Goal: Task Accomplishment & Management: Manage account settings

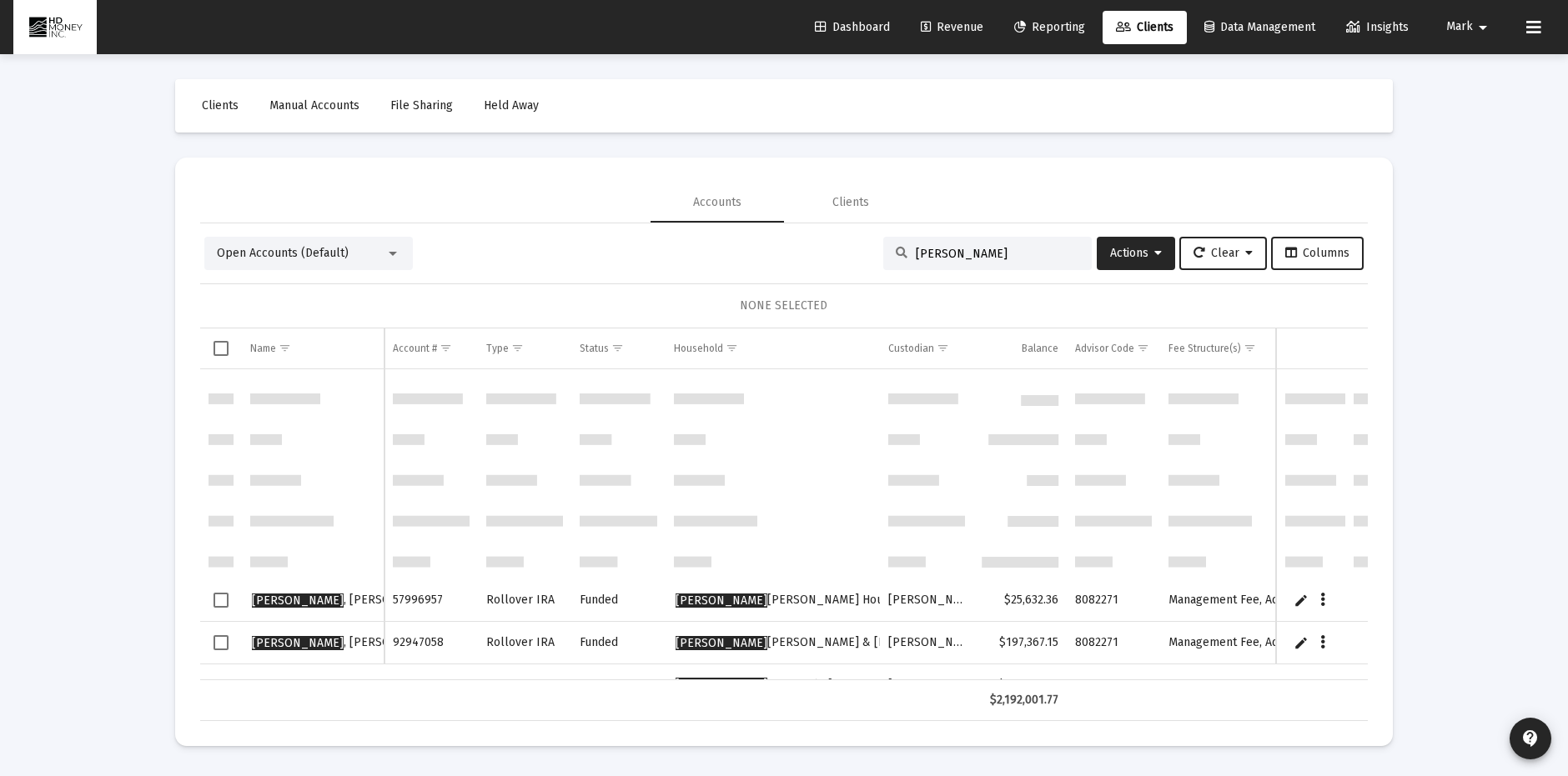
scroll to position [290, 0]
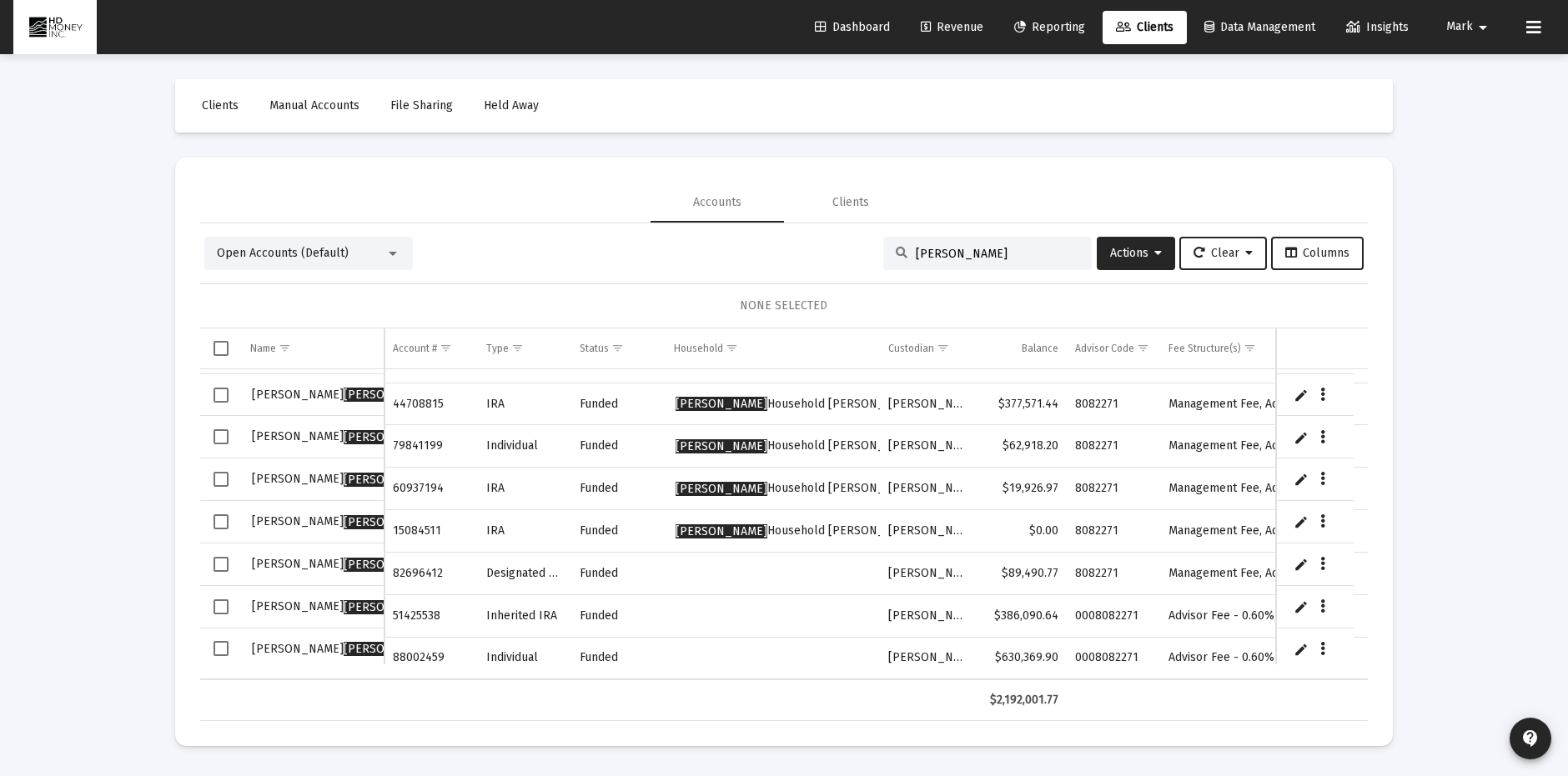
drag, startPoint x: 963, startPoint y: 248, endPoint x: 853, endPoint y: 241, distance: 110.2
click at [858, 242] on div "Open Accounts (Default) [PERSON_NAME] Actions Clear Columns" at bounding box center [784, 253] width 1159 height 33
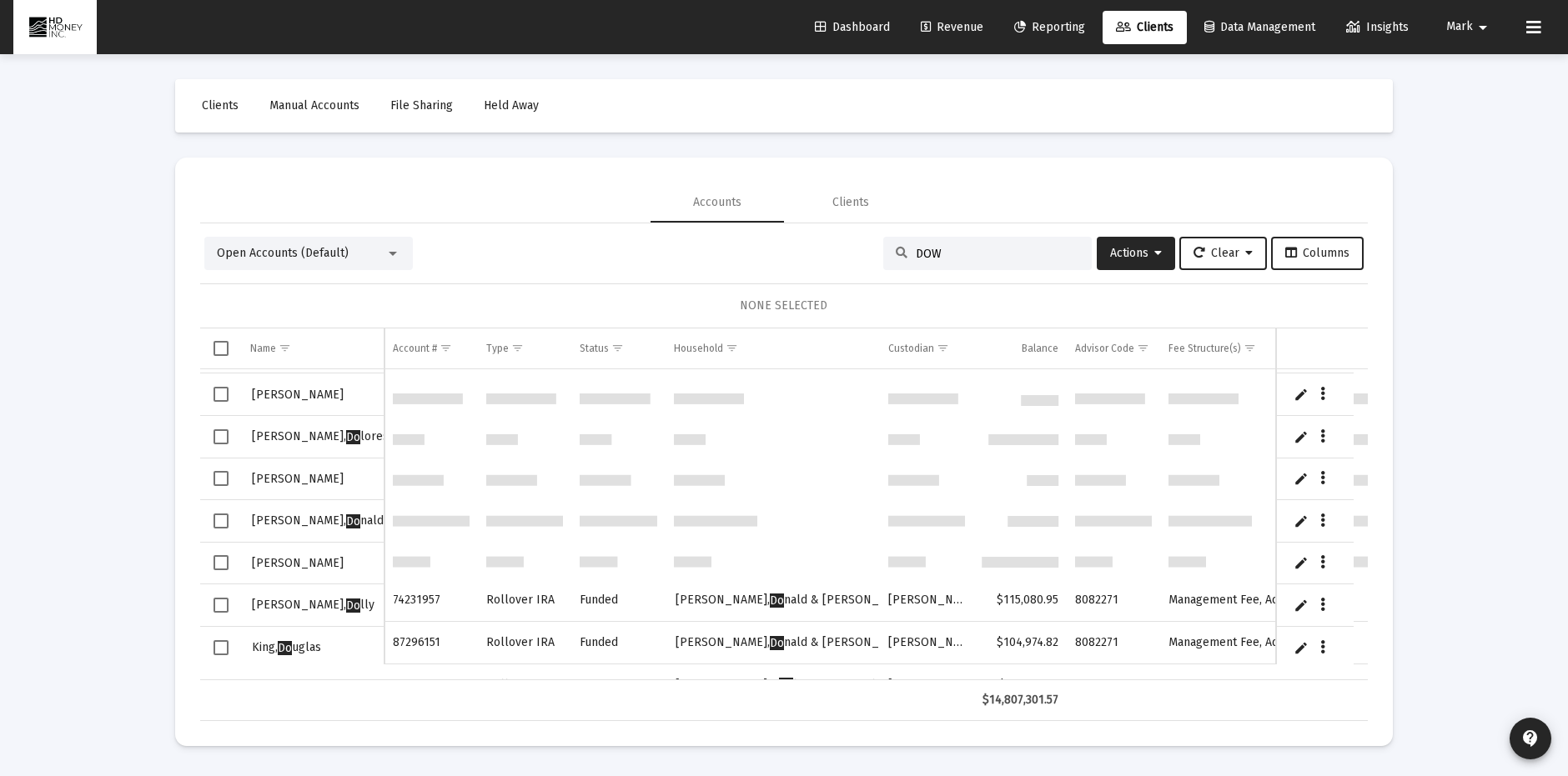
scroll to position [0, 0]
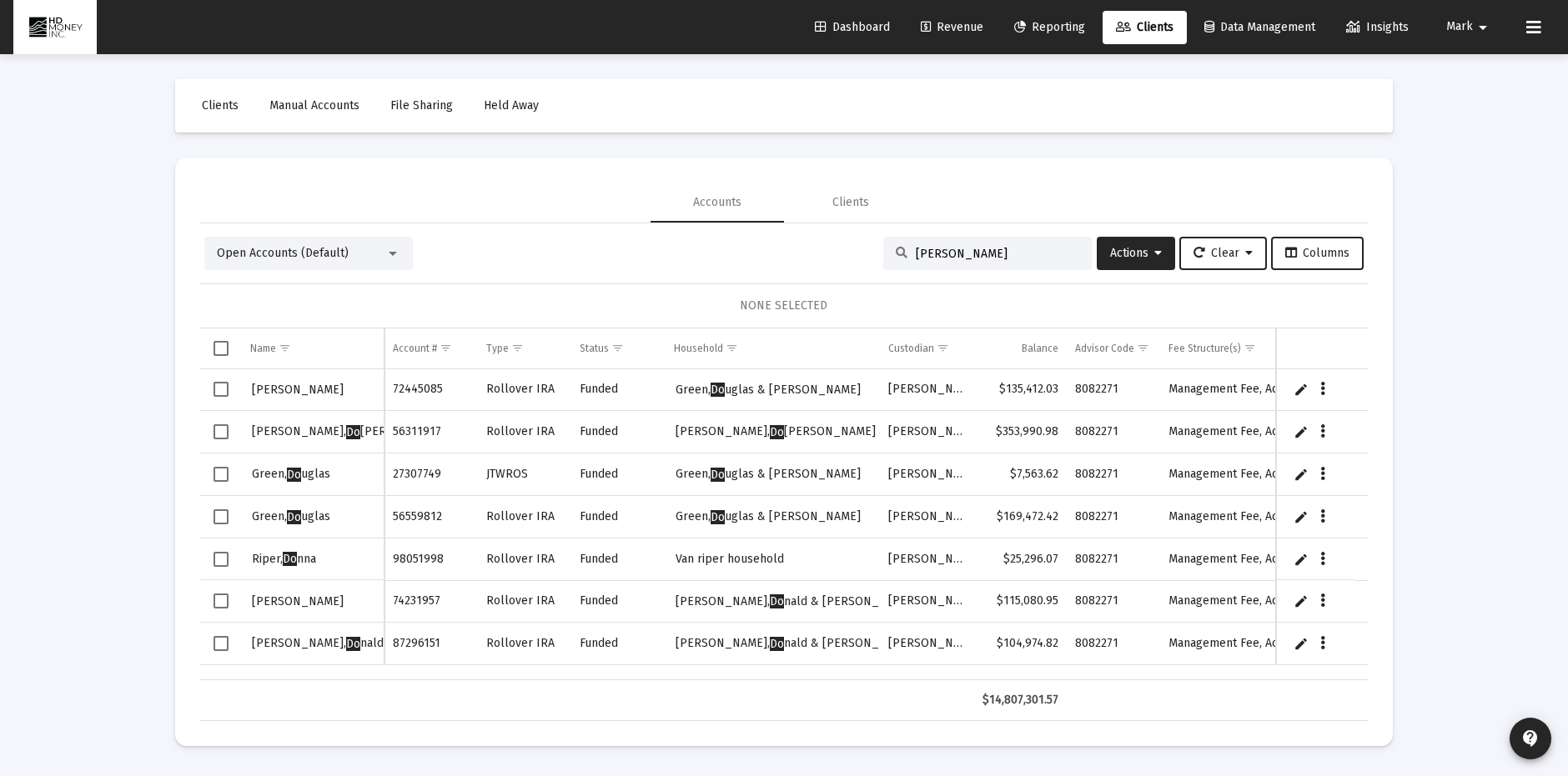
type input "[PERSON_NAME]"
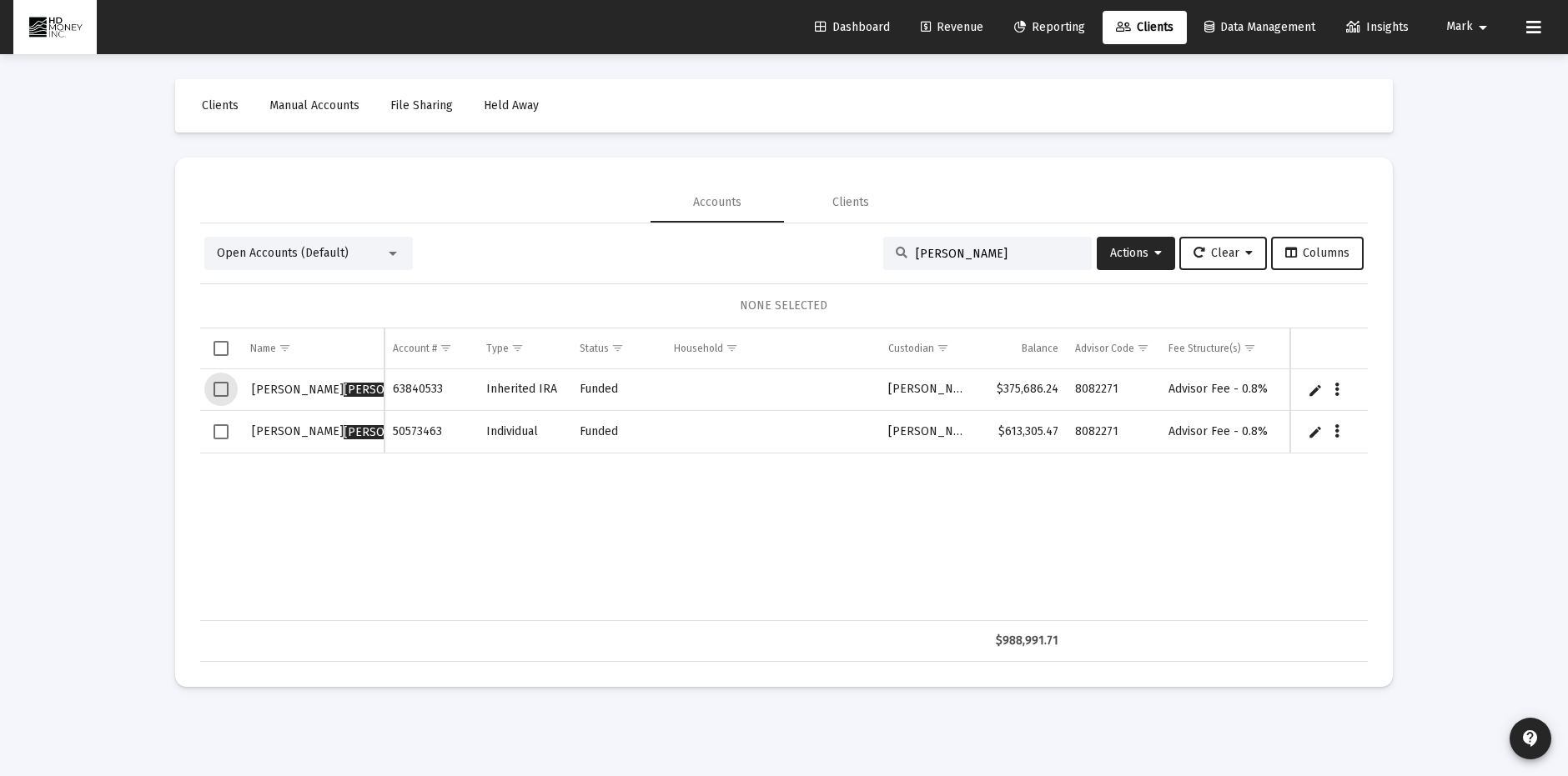
click at [224, 387] on span "Select row" at bounding box center [220, 389] width 15 height 15
click at [224, 424] on span "Select row" at bounding box center [220, 431] width 15 height 15
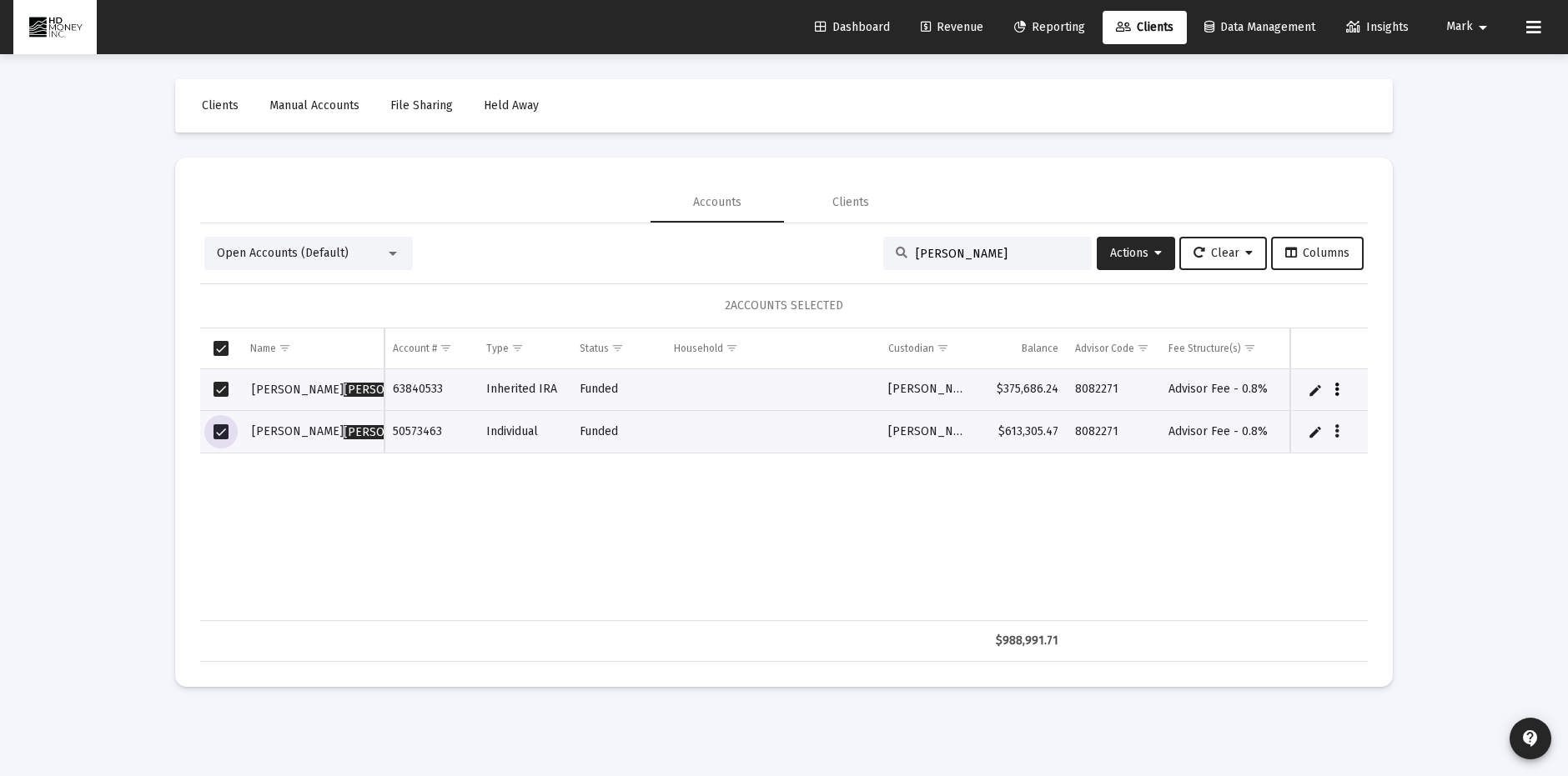
click at [1344, 390] on button "Data grid" at bounding box center [1337, 389] width 15 height 15
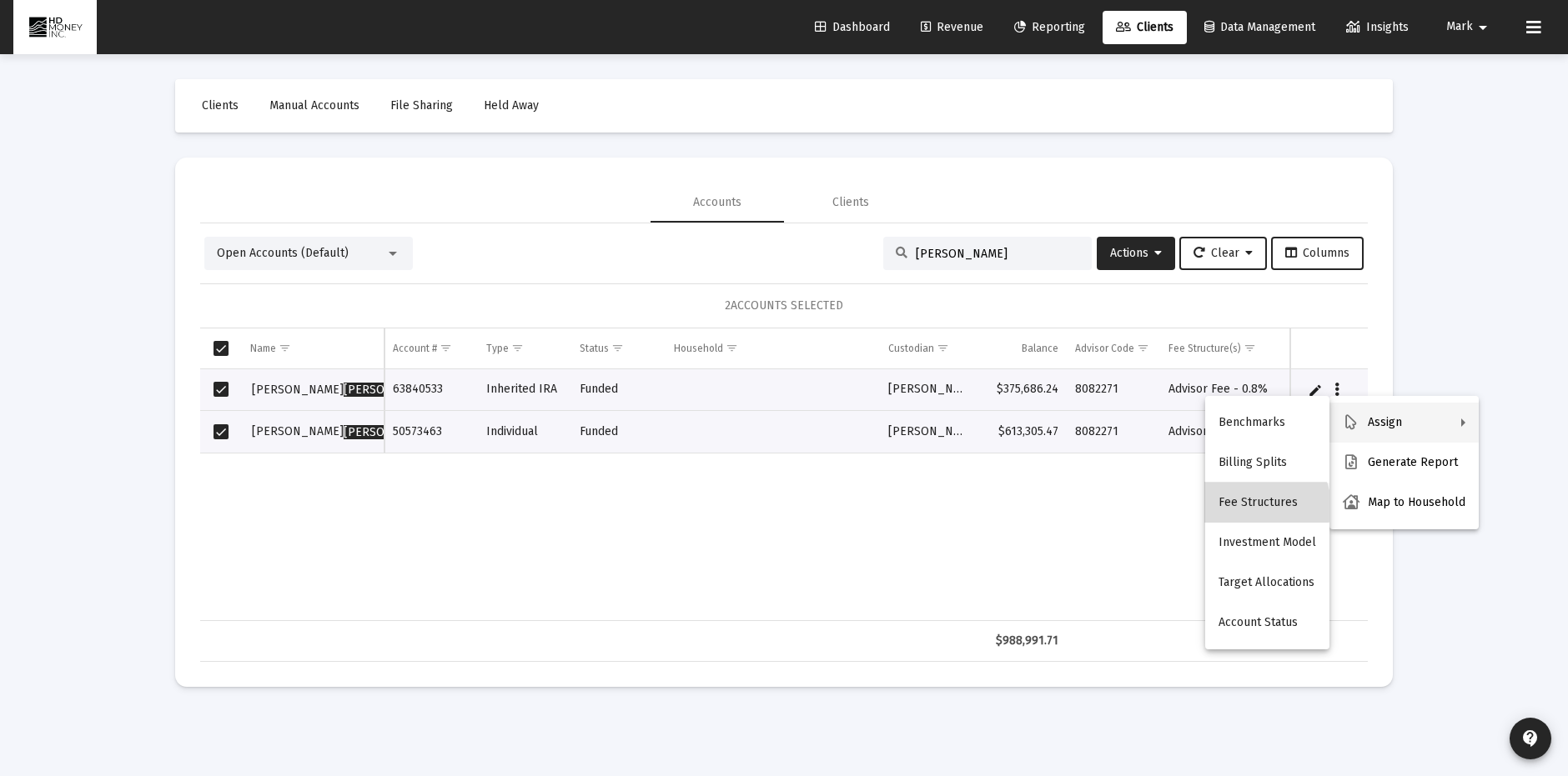
click at [1261, 506] on button "Fee Structures" at bounding box center [1267, 503] width 125 height 40
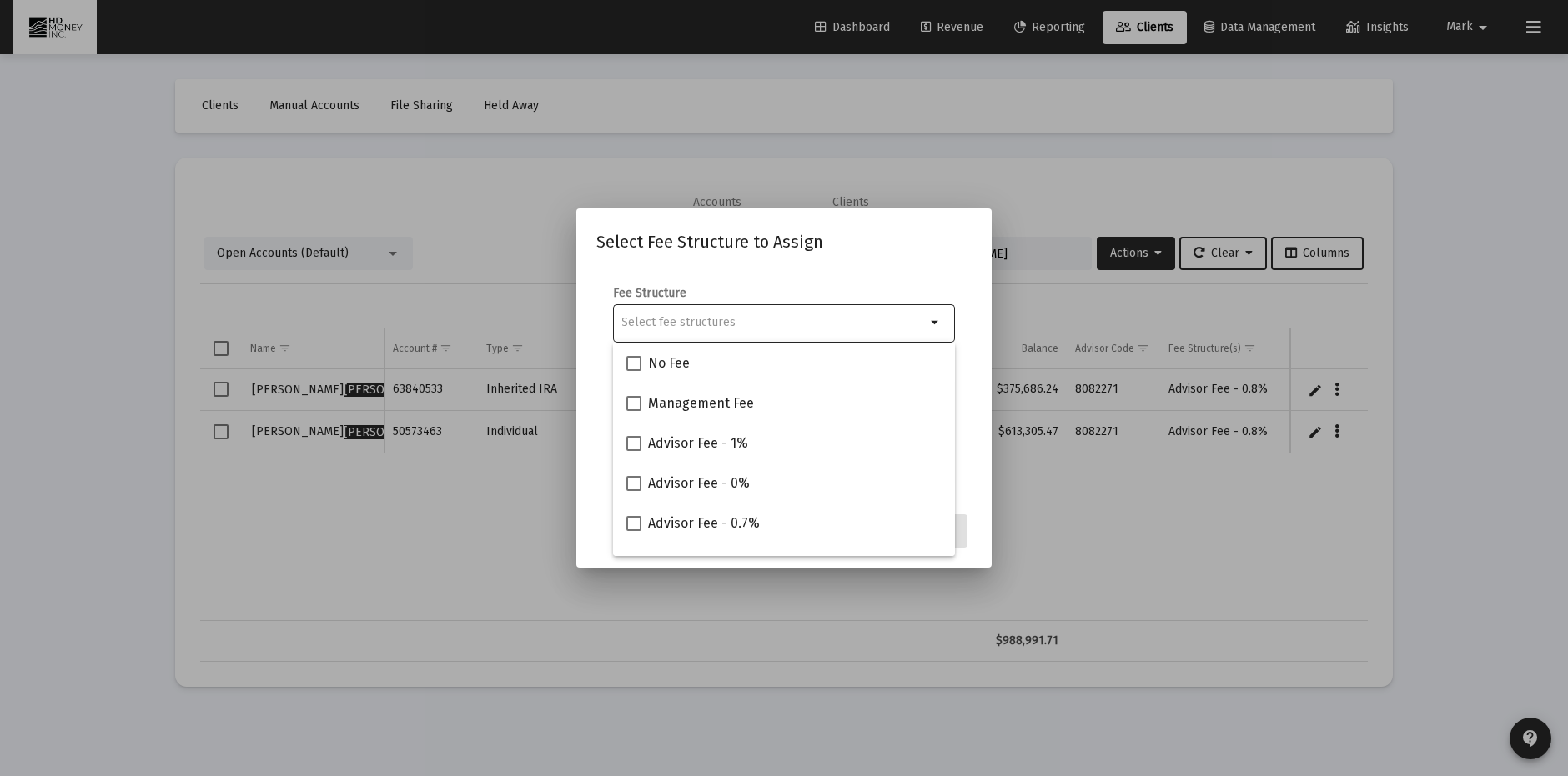
click at [716, 327] on input "Selection" at bounding box center [774, 323] width 305 height 14
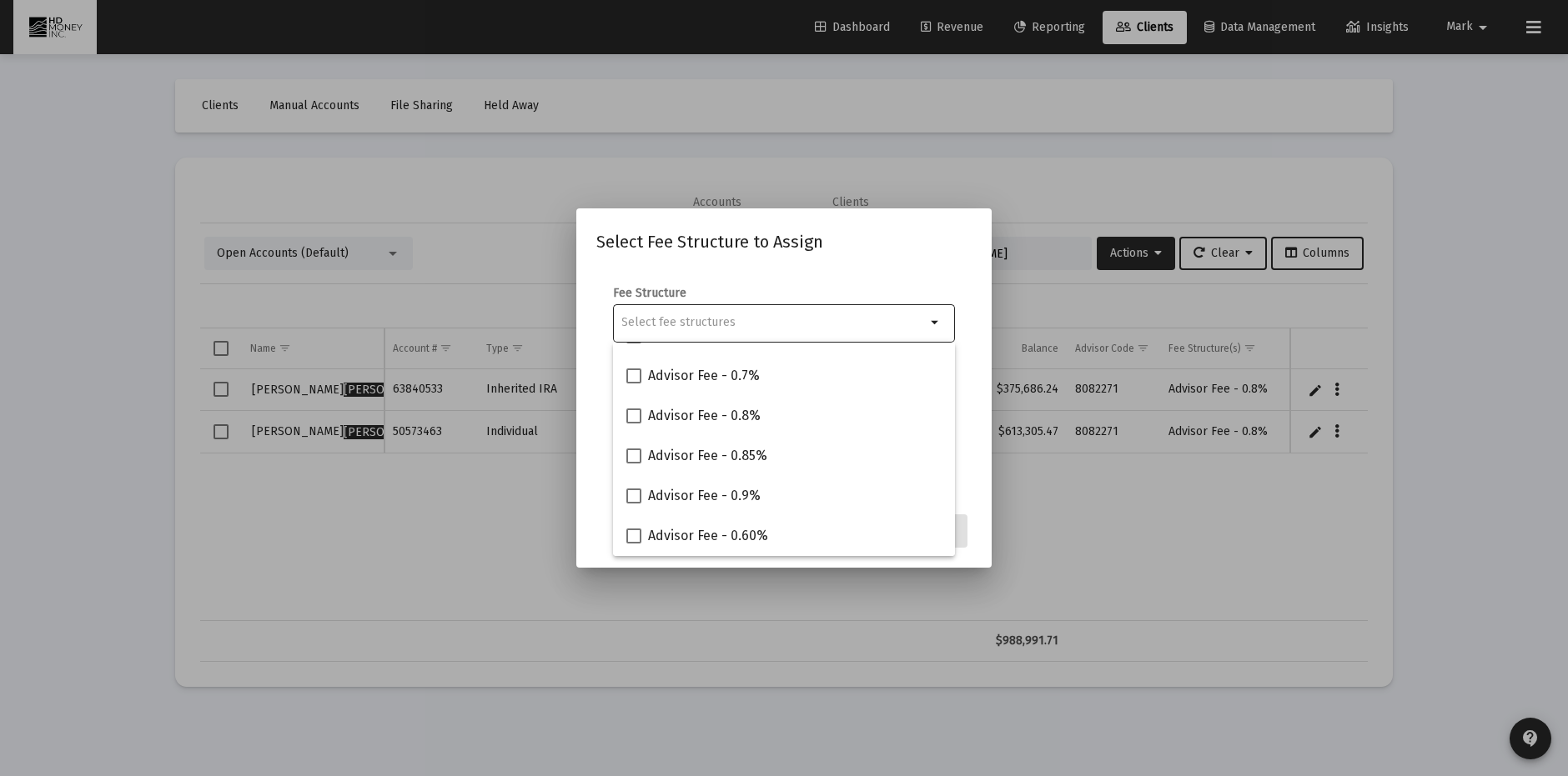
scroll to position [186, 0]
click at [691, 505] on span "Advisor Fee - 0.60%" at bounding box center [708, 498] width 120 height 20
click at [634, 506] on input "Advisor Fee - 0.60%" at bounding box center [633, 506] width 1 height 1
checkbox input "true"
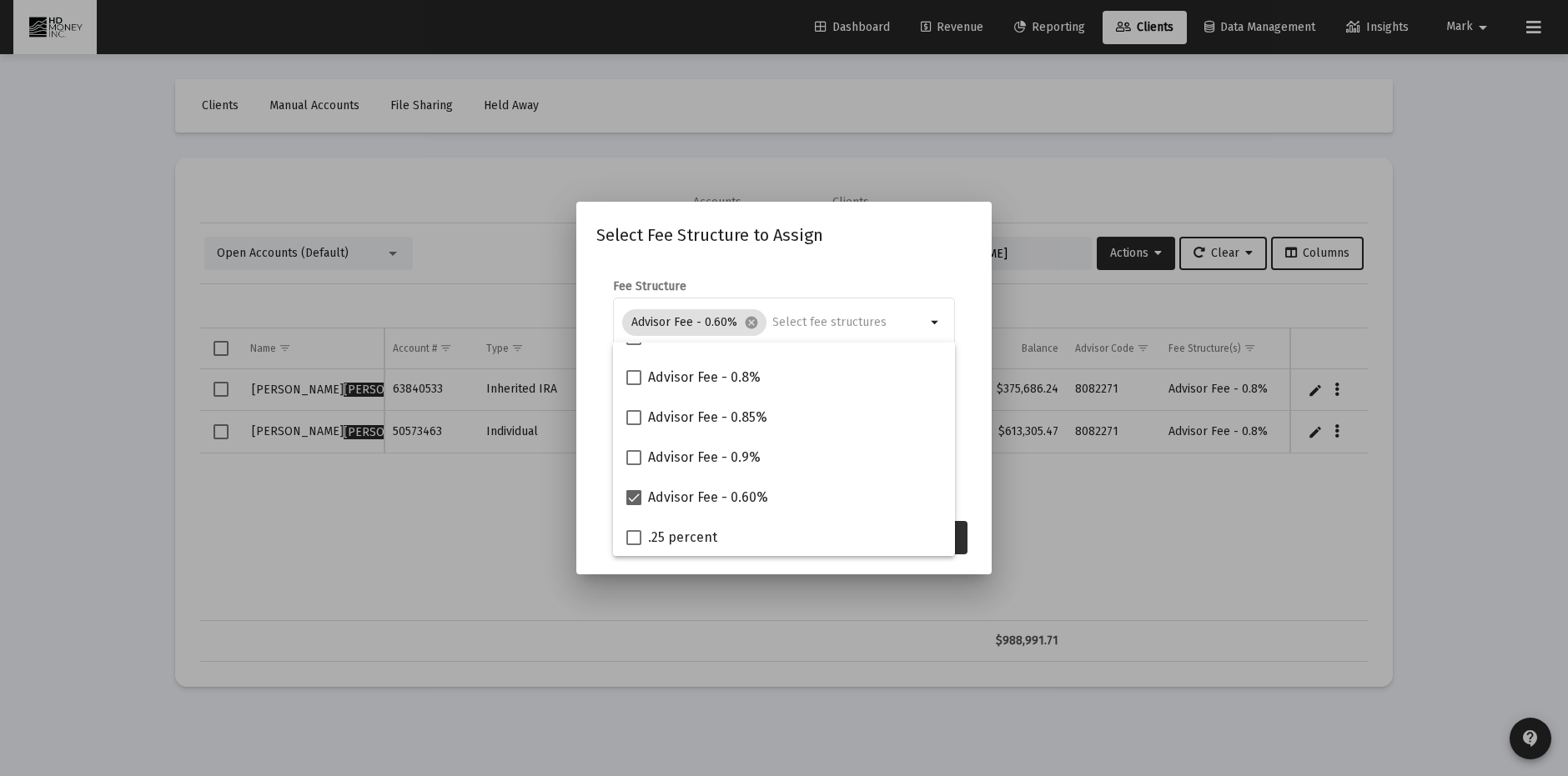
click at [962, 539] on button "Assign" at bounding box center [937, 538] width 61 height 33
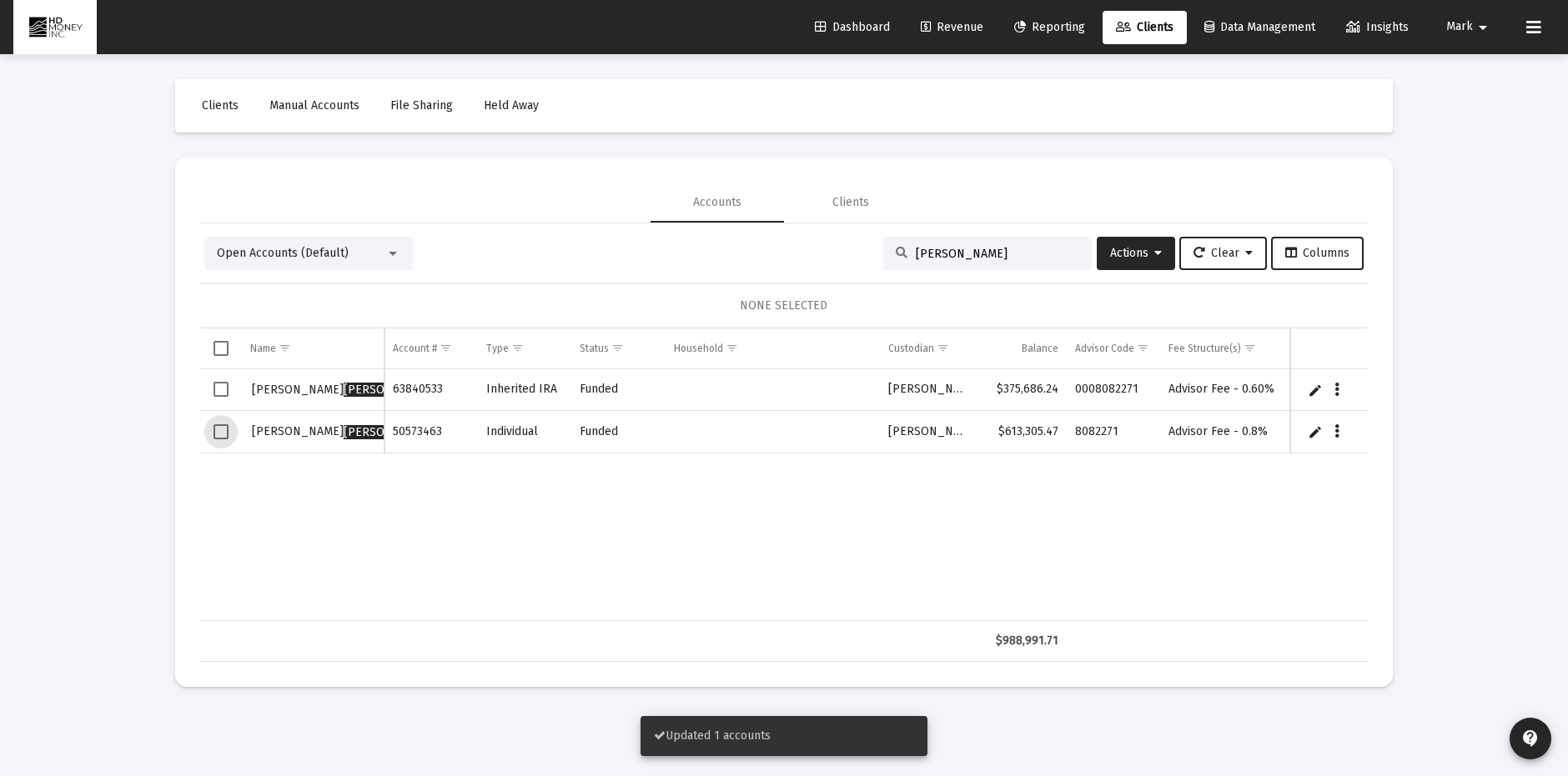
click at [223, 432] on span "Select row" at bounding box center [220, 431] width 15 height 15
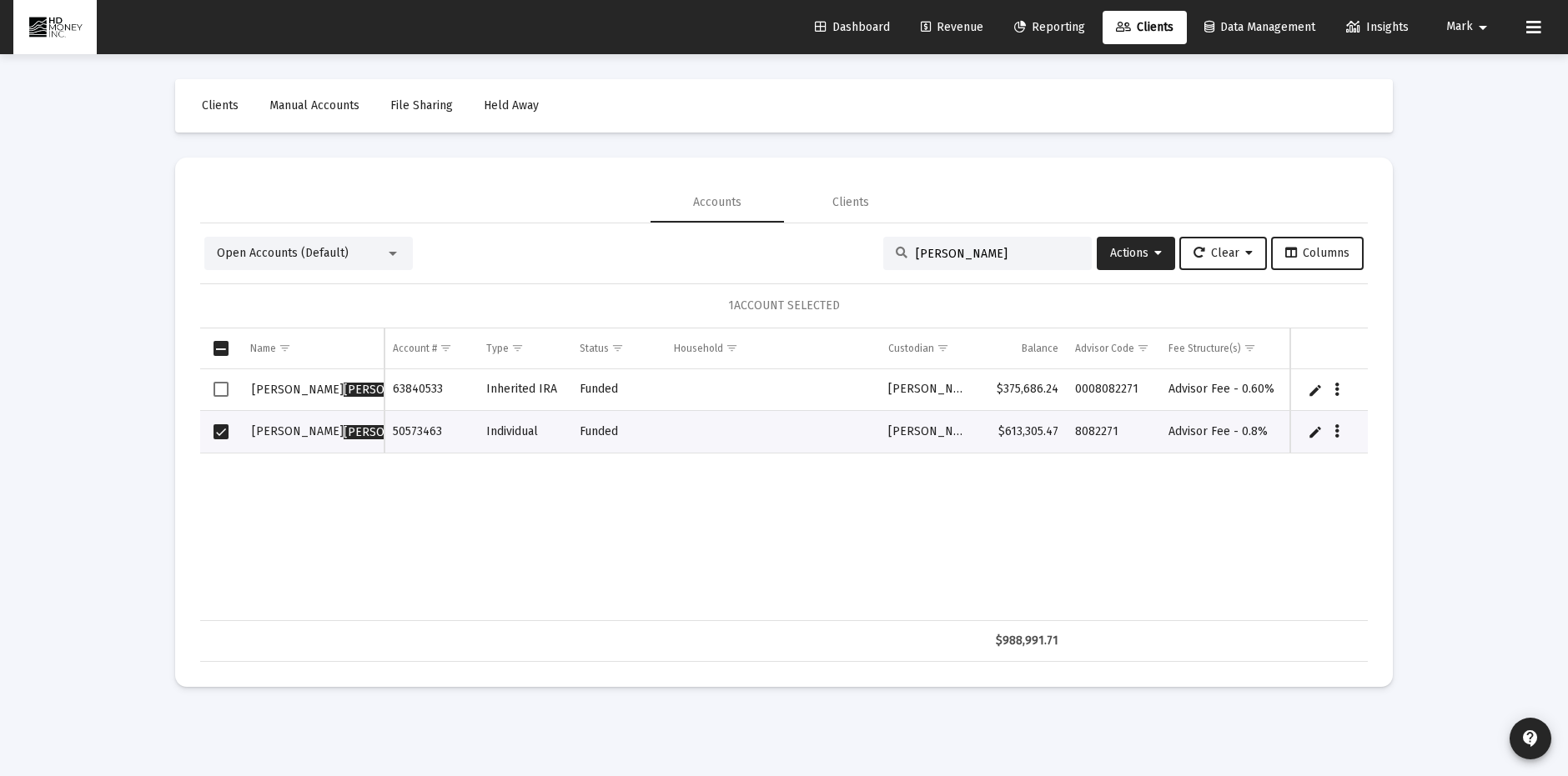
click at [1340, 422] on td "Data grid" at bounding box center [1328, 432] width 78 height 42
click at [1339, 427] on icon "Data grid" at bounding box center [1337, 432] width 5 height 20
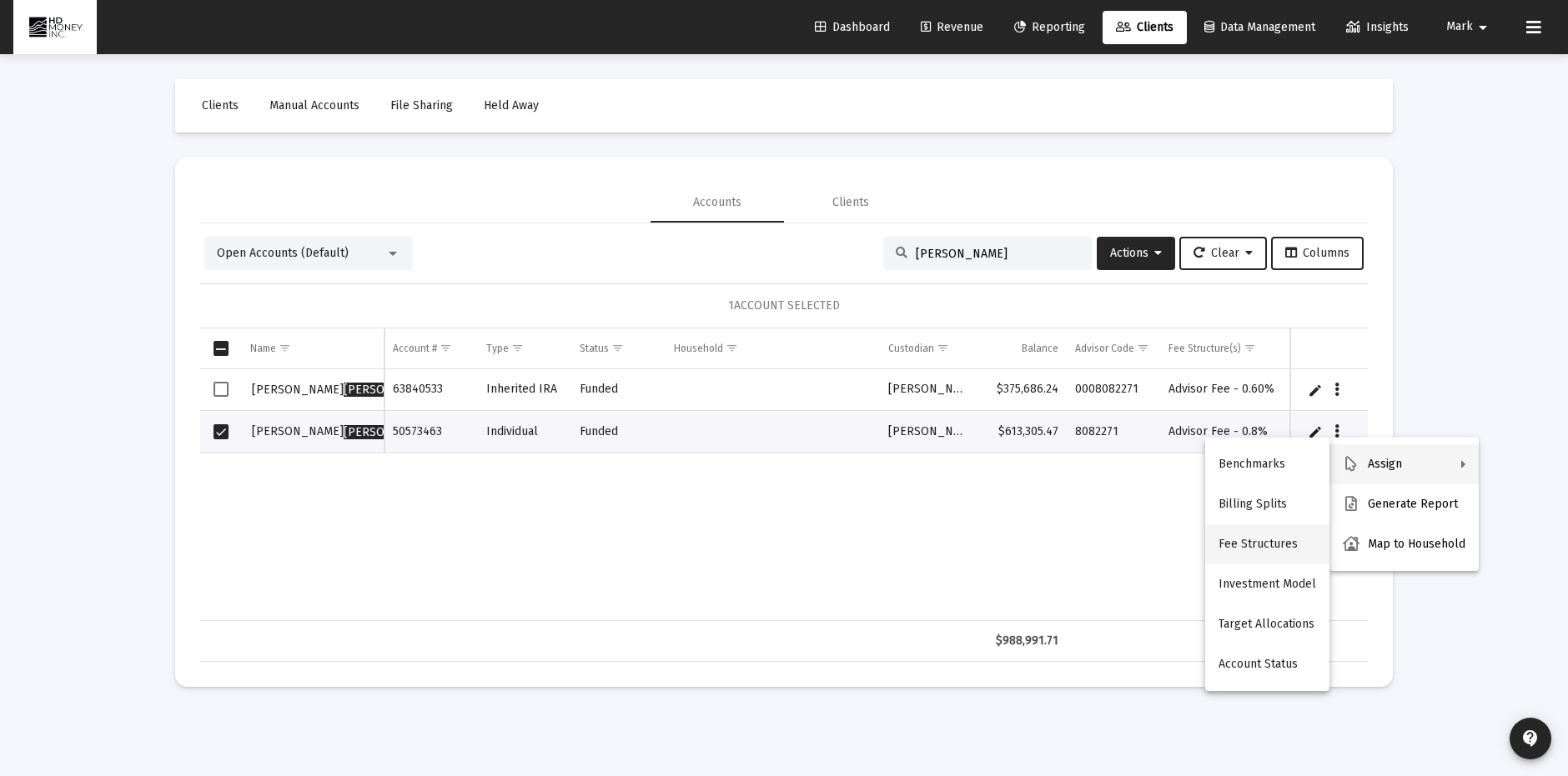
click at [1262, 546] on button "Fee Structures" at bounding box center [1267, 544] width 125 height 40
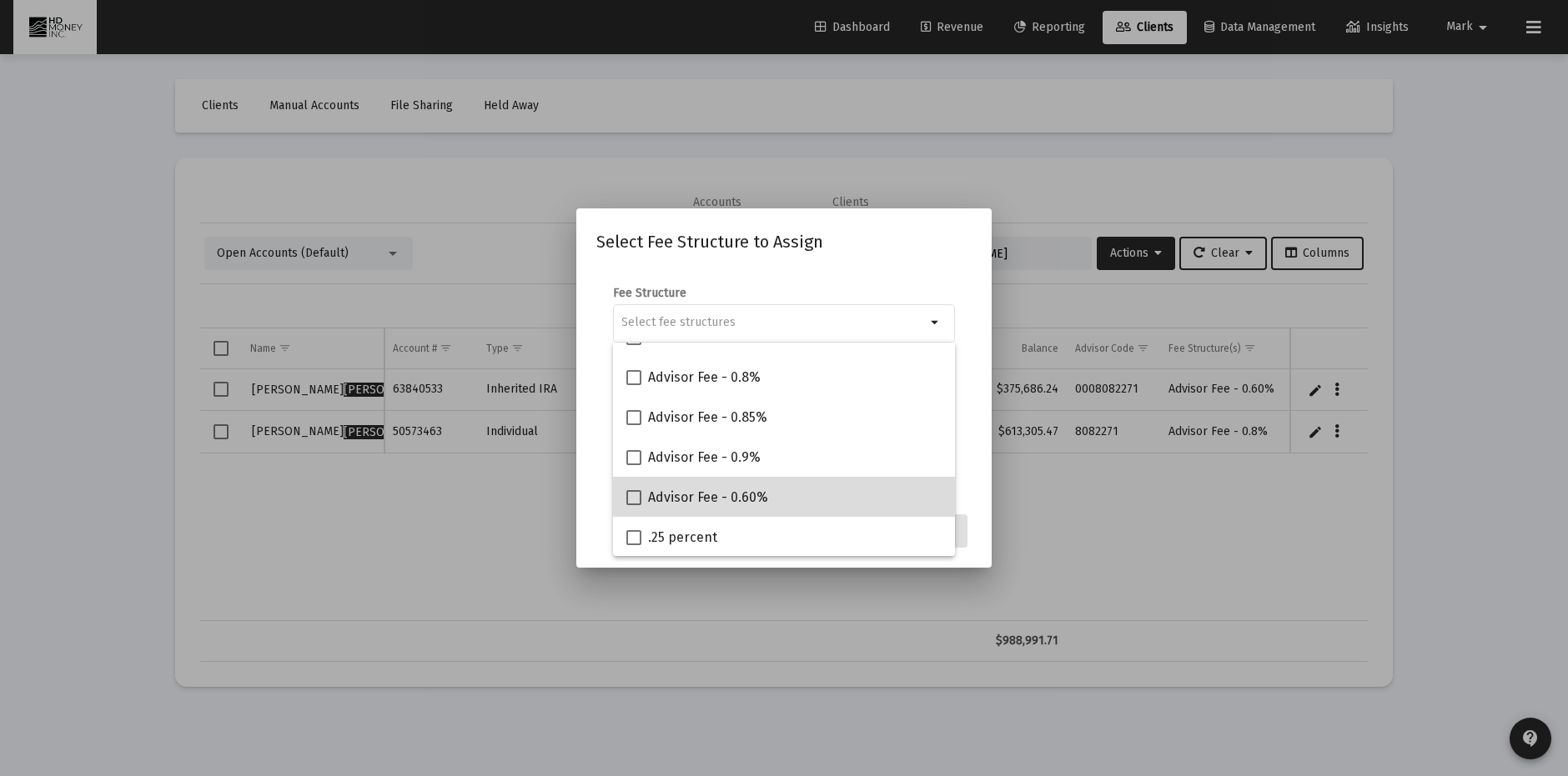
click at [864, 495] on div "Advisor Fee - 0.60%" at bounding box center [784, 497] width 315 height 40
checkbox input "true"
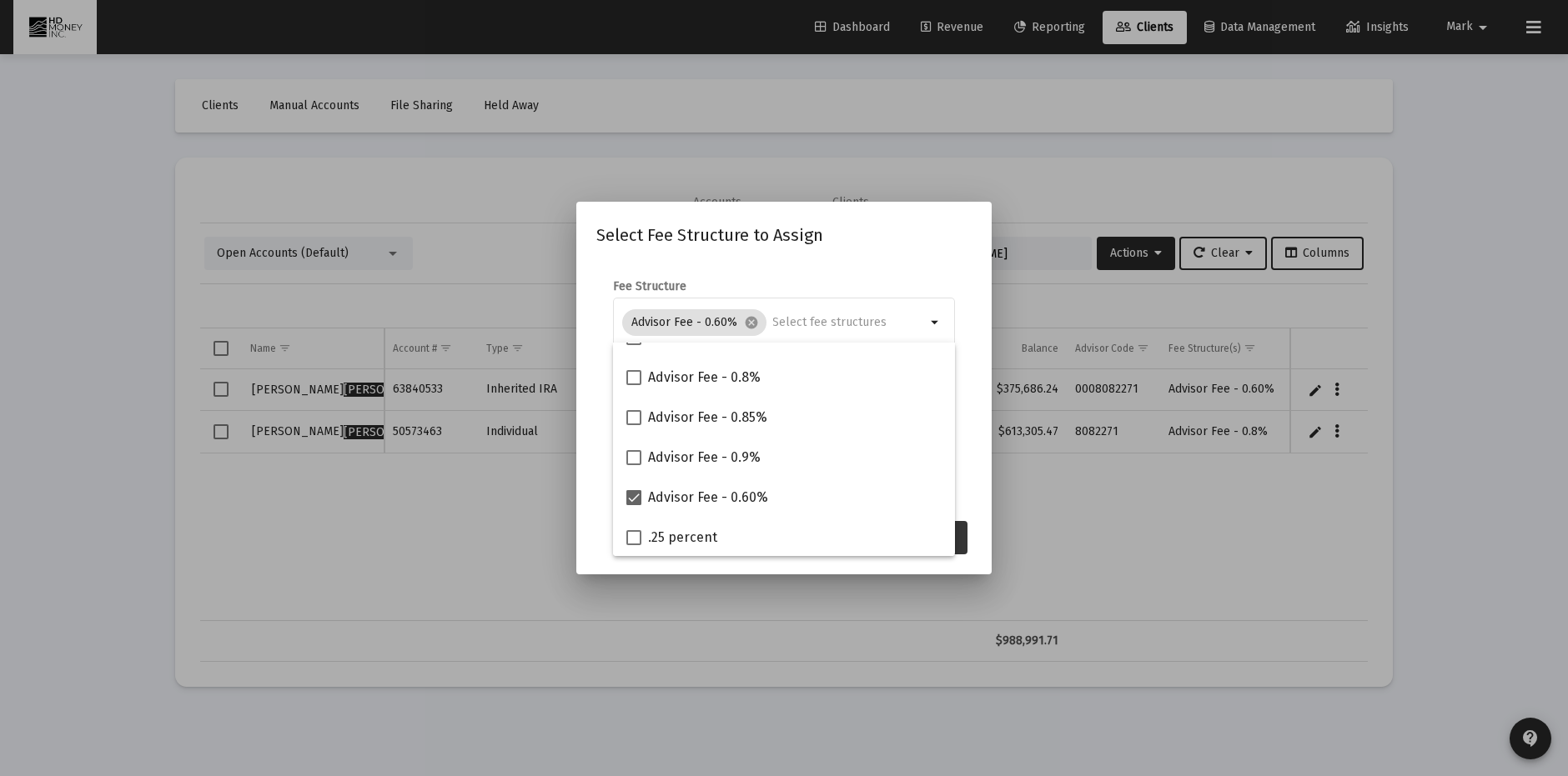
click at [959, 536] on button "Assign" at bounding box center [937, 538] width 61 height 33
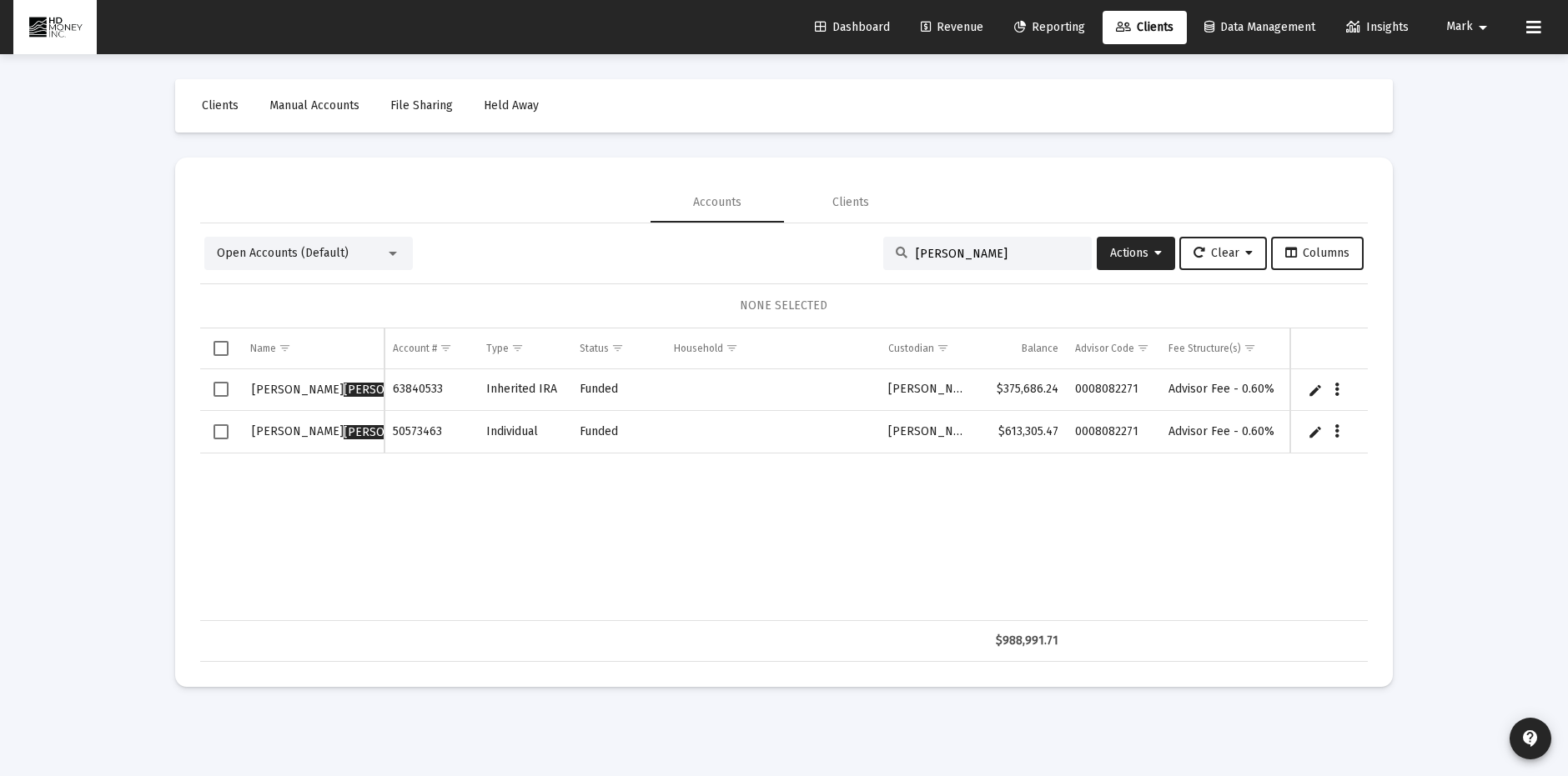
click at [997, 254] on input "[PERSON_NAME]" at bounding box center [997, 253] width 163 height 14
type input "D"
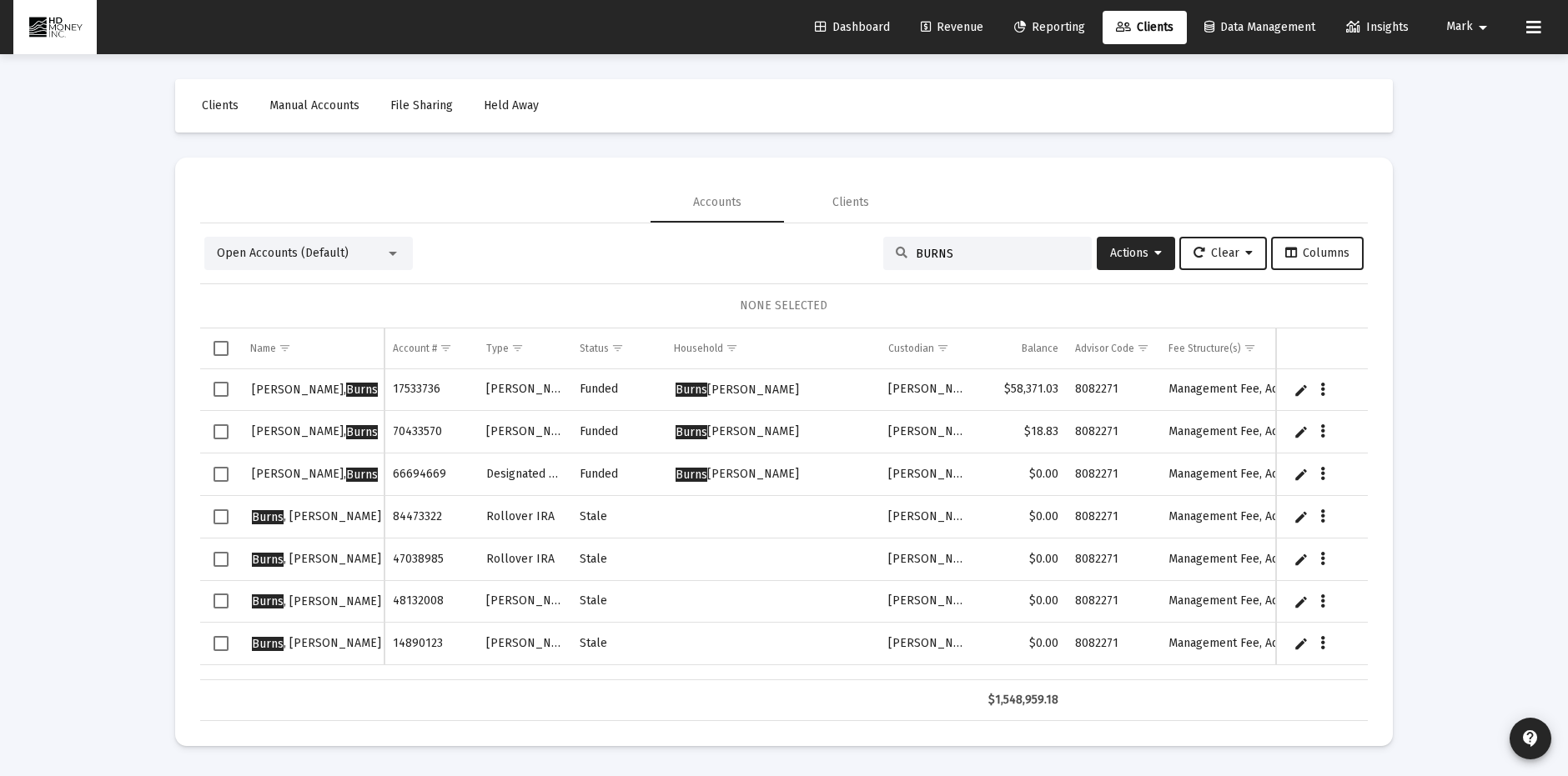
type input "BURNS"
click at [220, 390] on span "Select row" at bounding box center [220, 389] width 15 height 15
click at [1321, 387] on icon "Data grid" at bounding box center [1323, 390] width 5 height 20
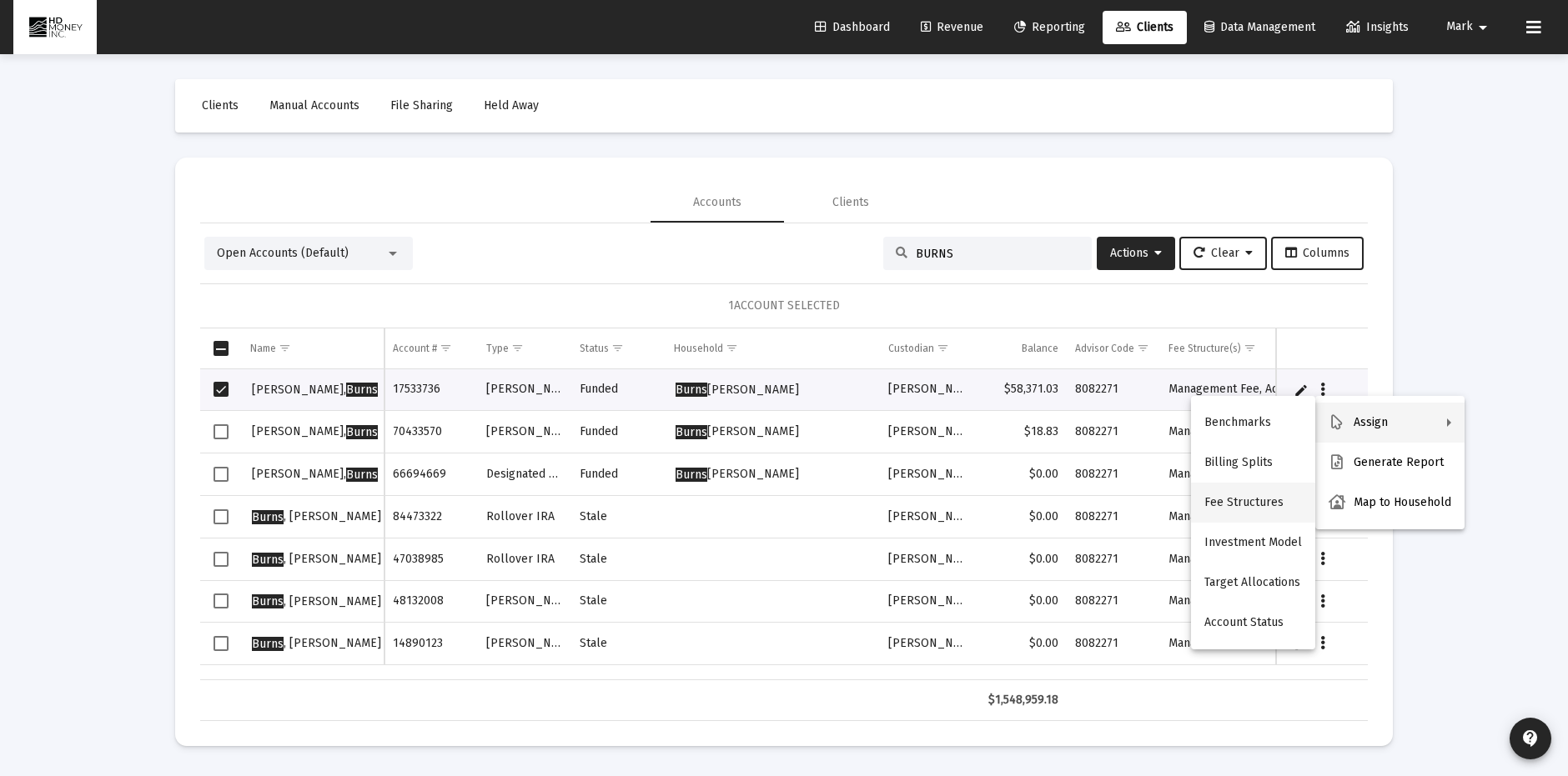
click at [1246, 506] on button "Fee Structures" at bounding box center [1253, 503] width 125 height 40
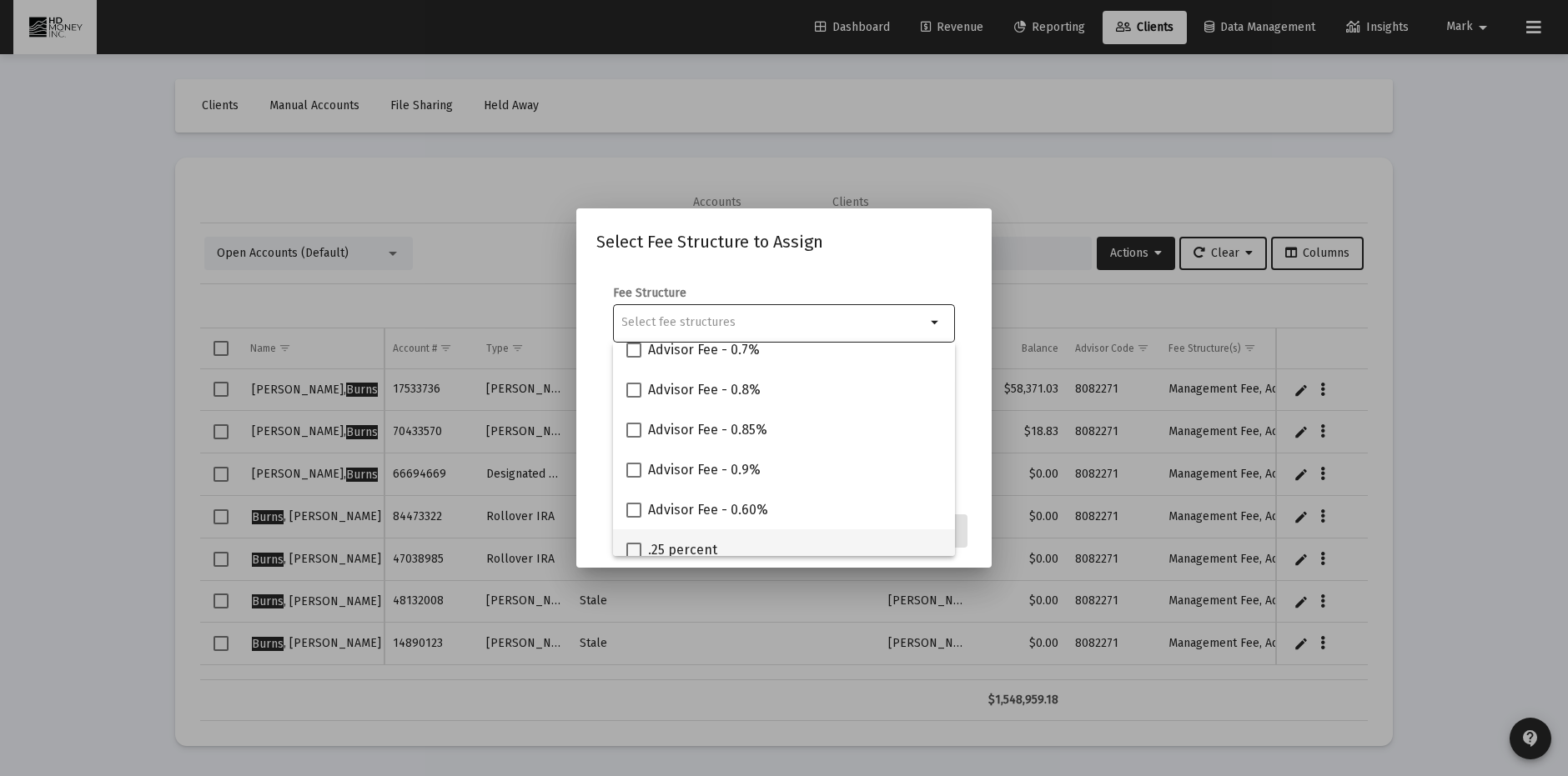
scroll to position [172, 0]
click at [637, 505] on span at bounding box center [634, 512] width 15 height 15
click at [634, 520] on input "Advisor Fee - 0.60%" at bounding box center [633, 520] width 1 height 1
checkbox input "true"
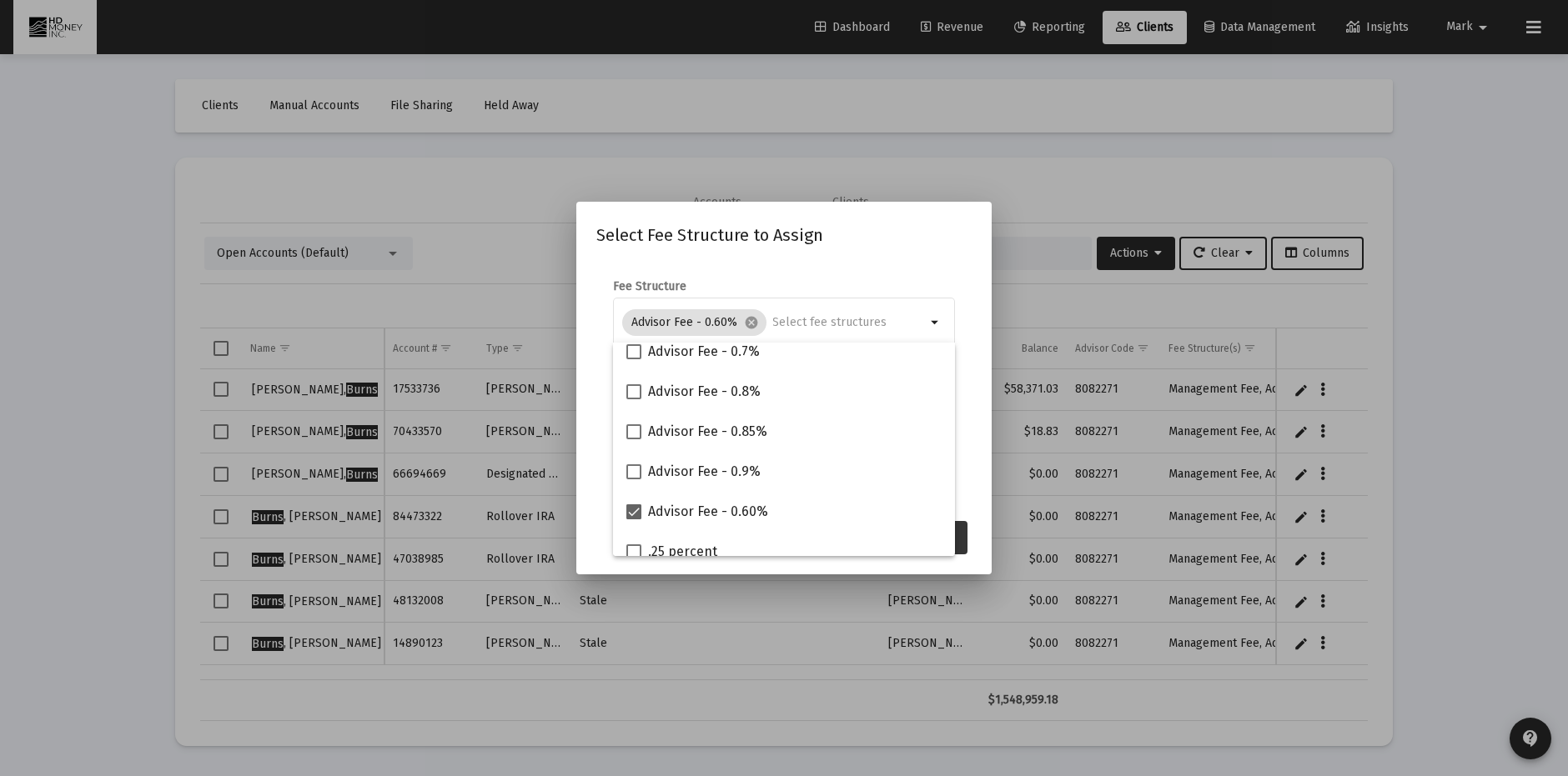
click at [960, 527] on button "Assign" at bounding box center [937, 538] width 61 height 33
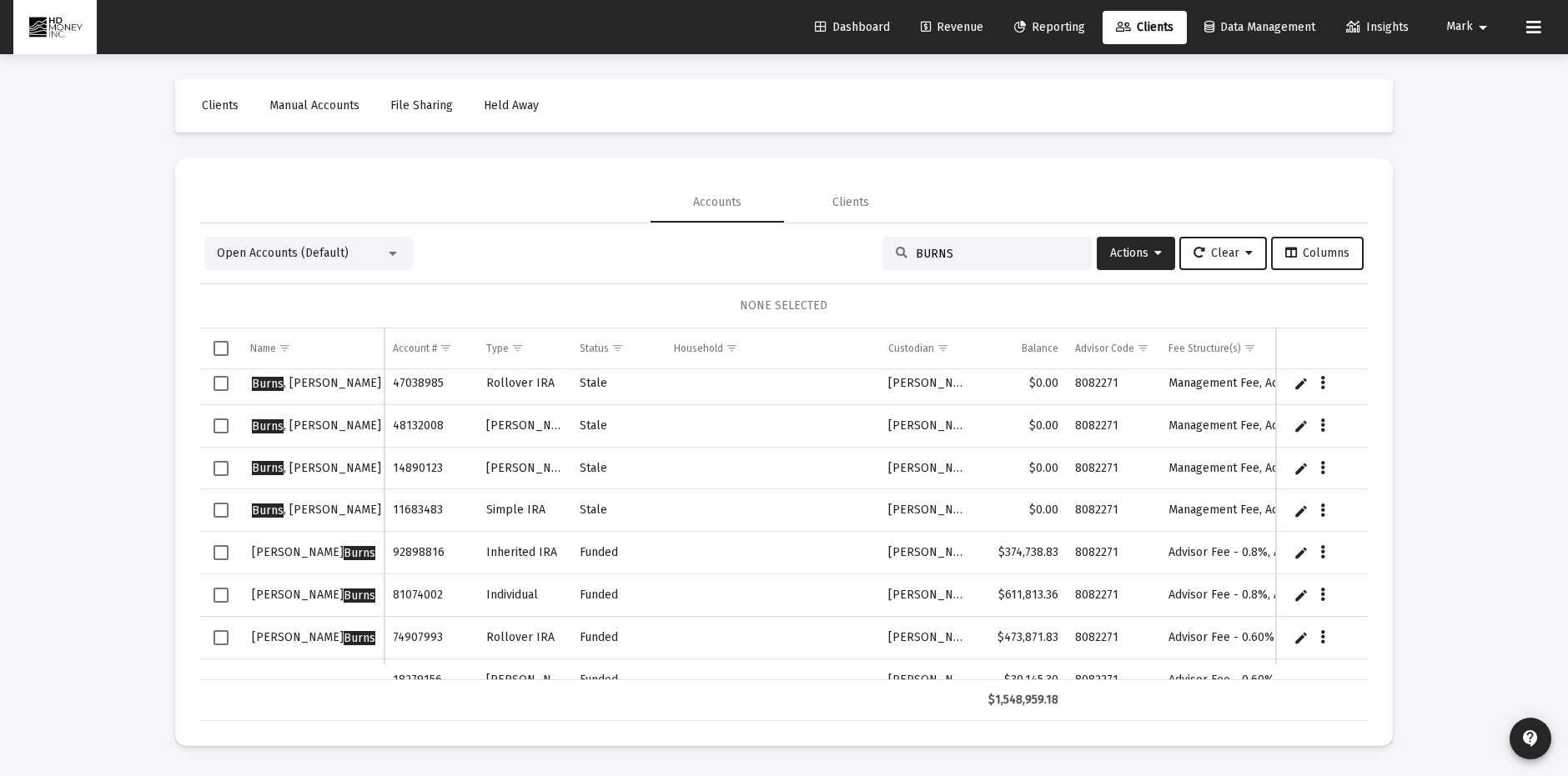
scroll to position [207, 0]
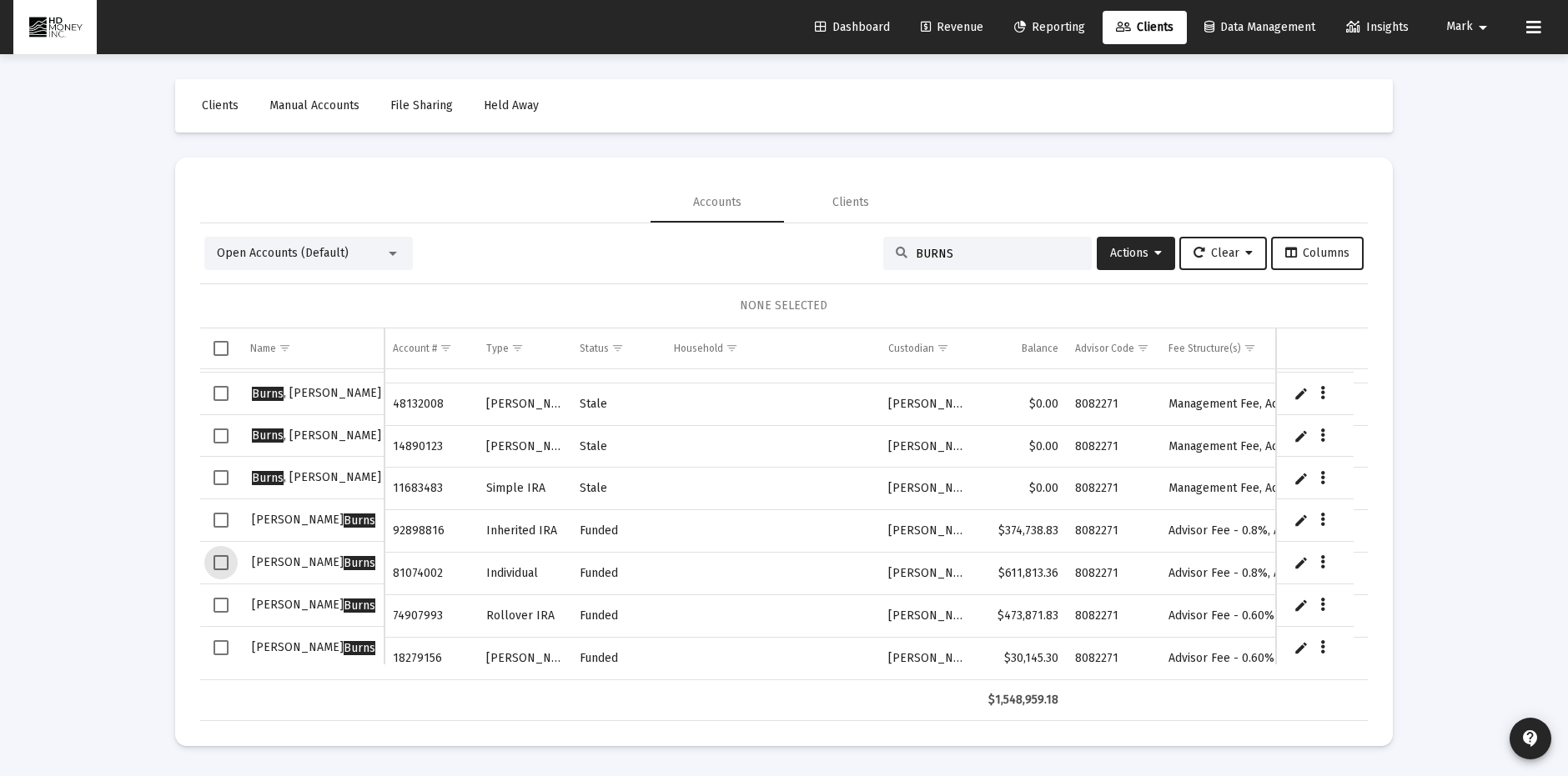
click at [221, 559] on span "Select row" at bounding box center [220, 562] width 15 height 15
click at [224, 519] on span "Select row" at bounding box center [220, 520] width 15 height 15
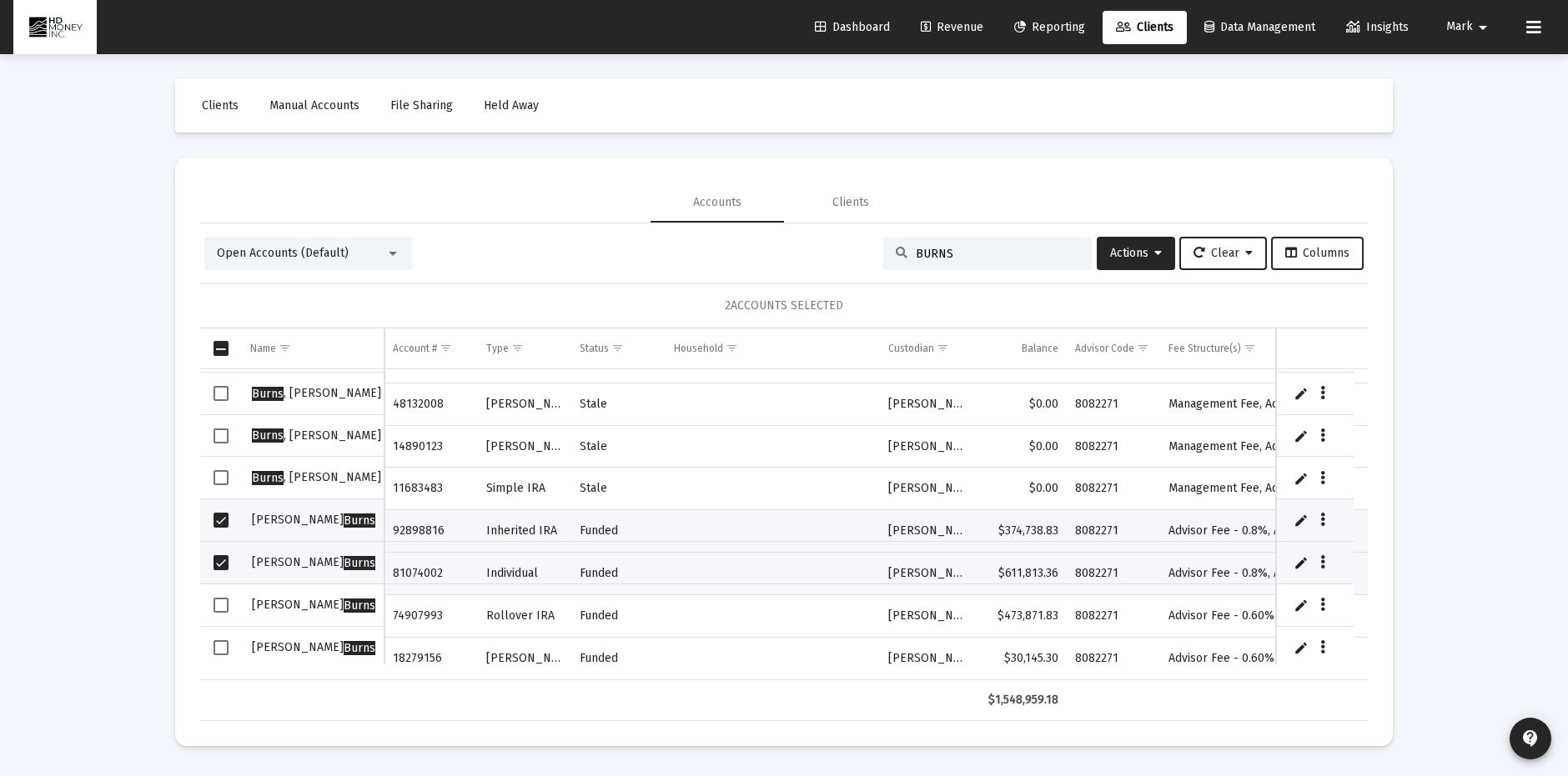
click at [1303, 513] on link "Edit" at bounding box center [1302, 520] width 15 height 15
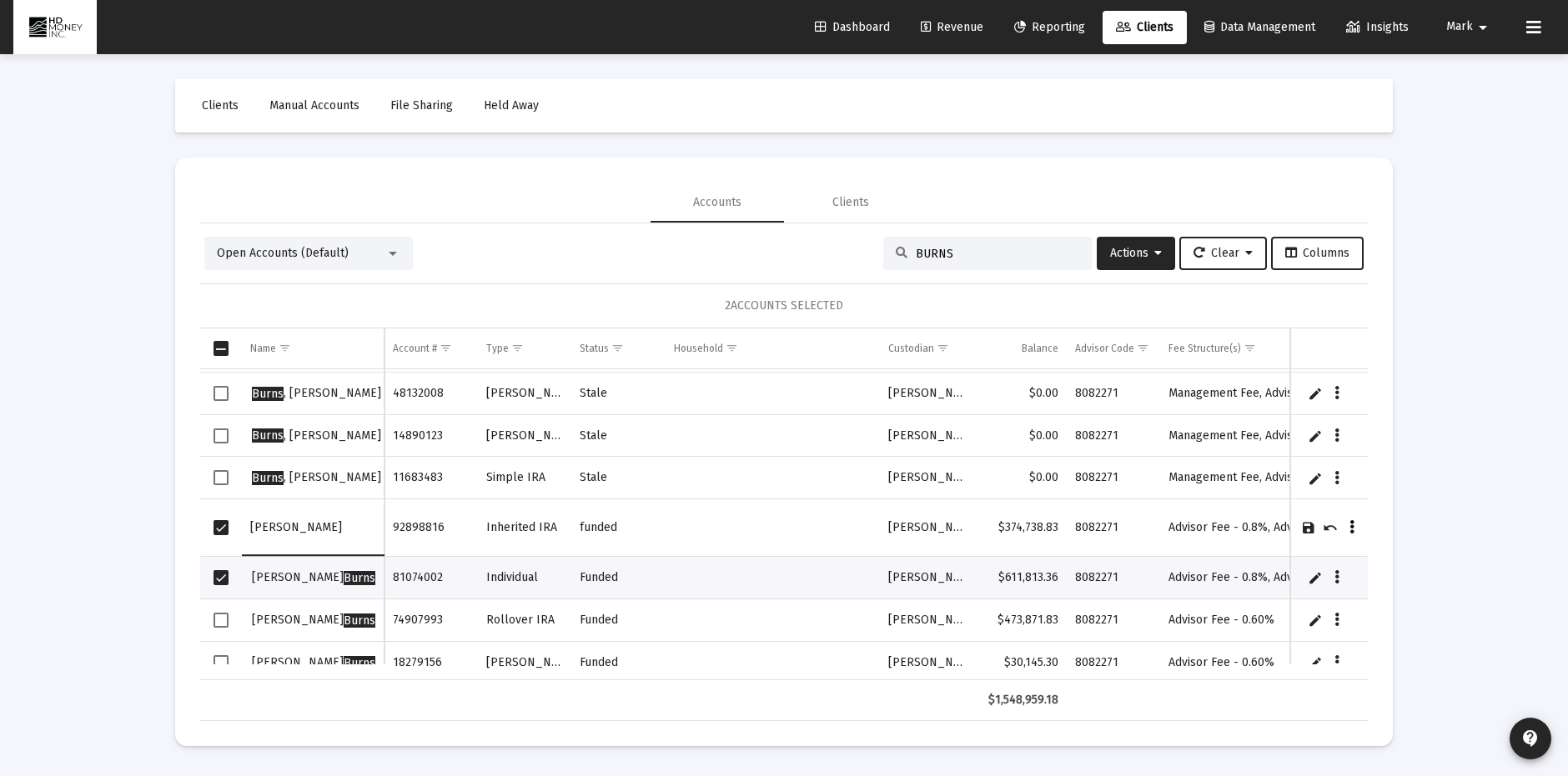
click at [1351, 526] on icon "Data grid" at bounding box center [1352, 527] width 5 height 20
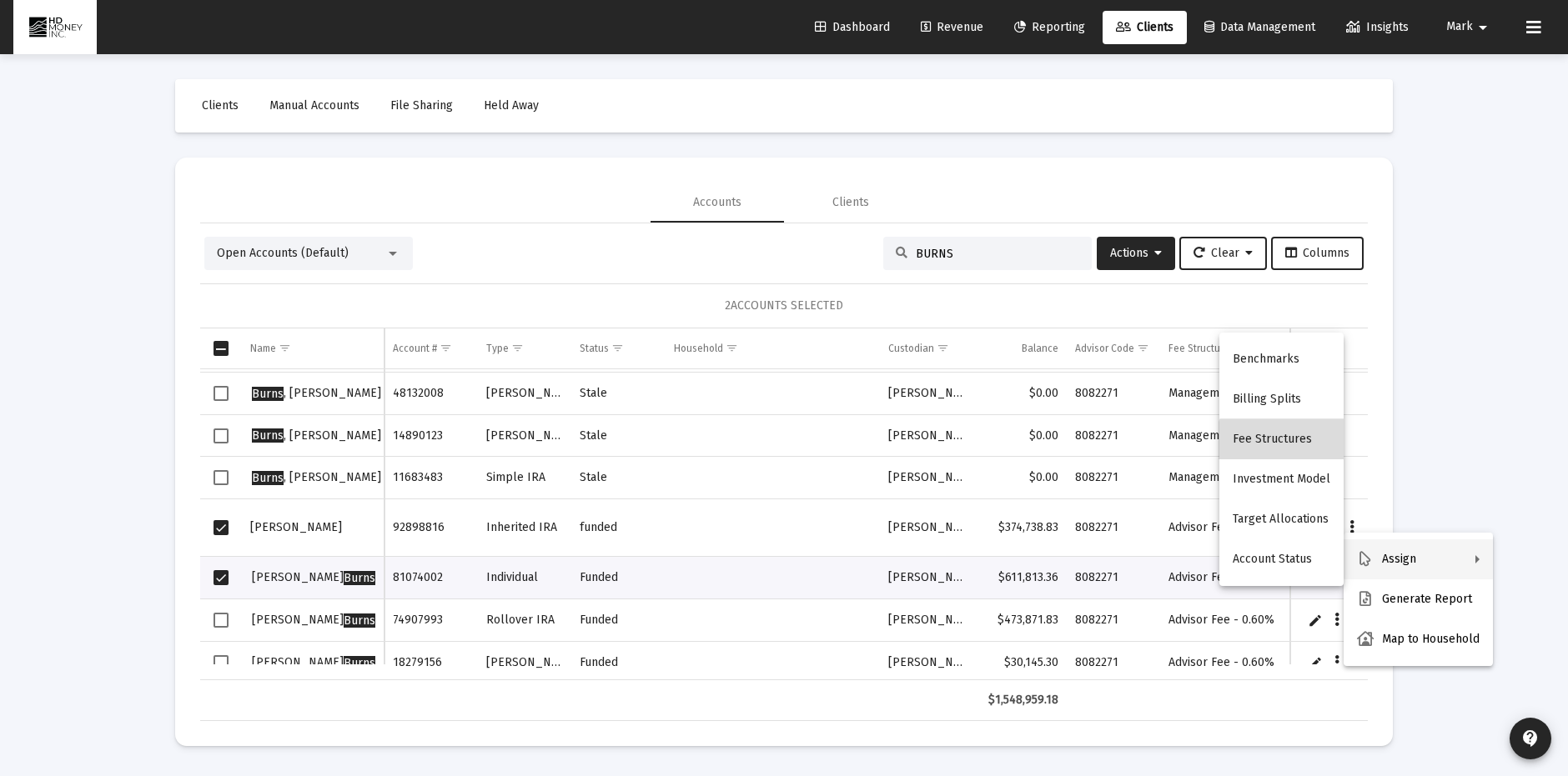
click at [1285, 445] on button "Fee Structures" at bounding box center [1281, 439] width 125 height 40
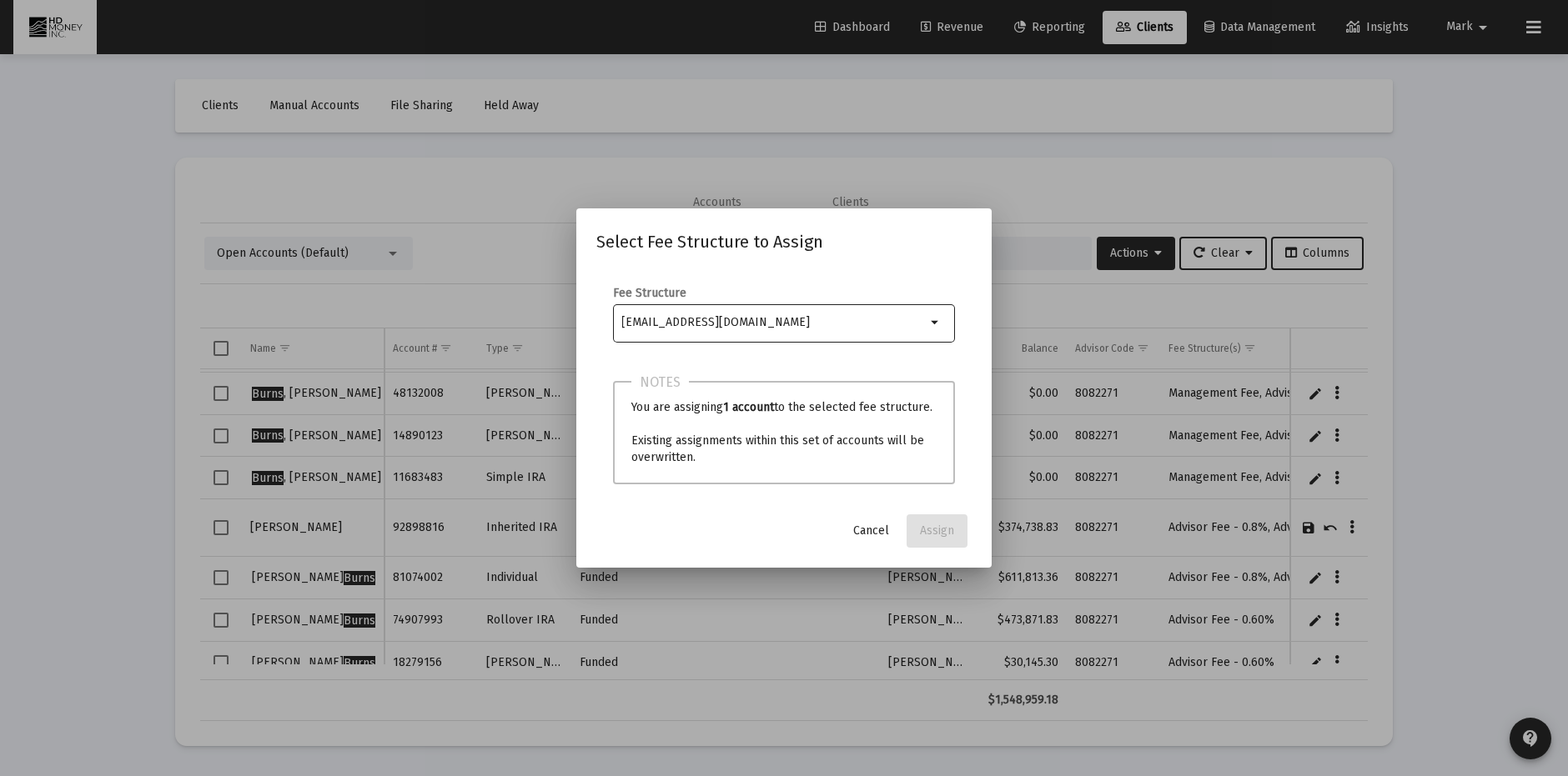
click at [934, 325] on mat-icon "arrow_drop_down" at bounding box center [936, 322] width 20 height 20
click at [876, 327] on input "Selection" at bounding box center [774, 323] width 305 height 14
type input "m"
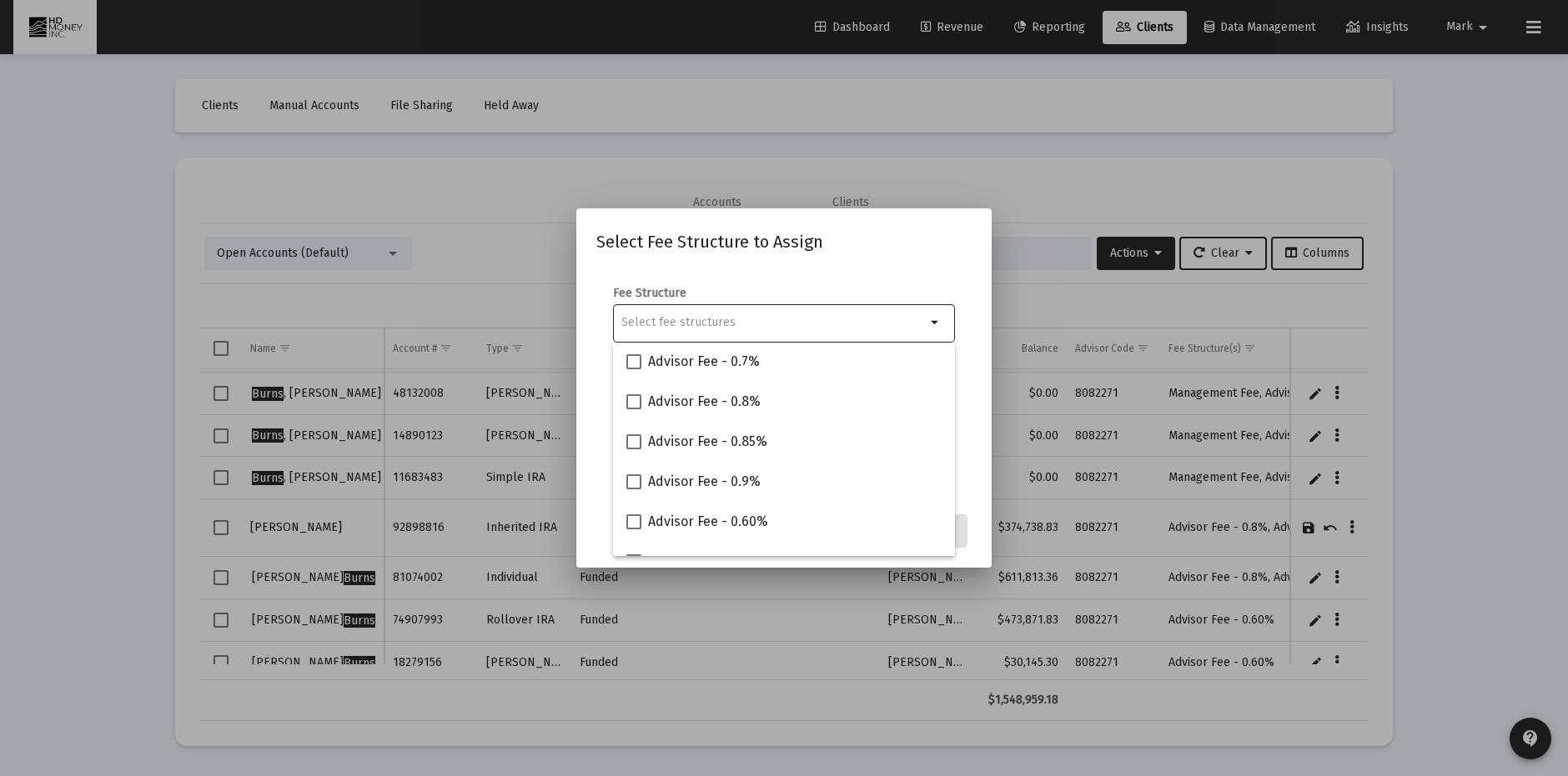
scroll to position [186, 0]
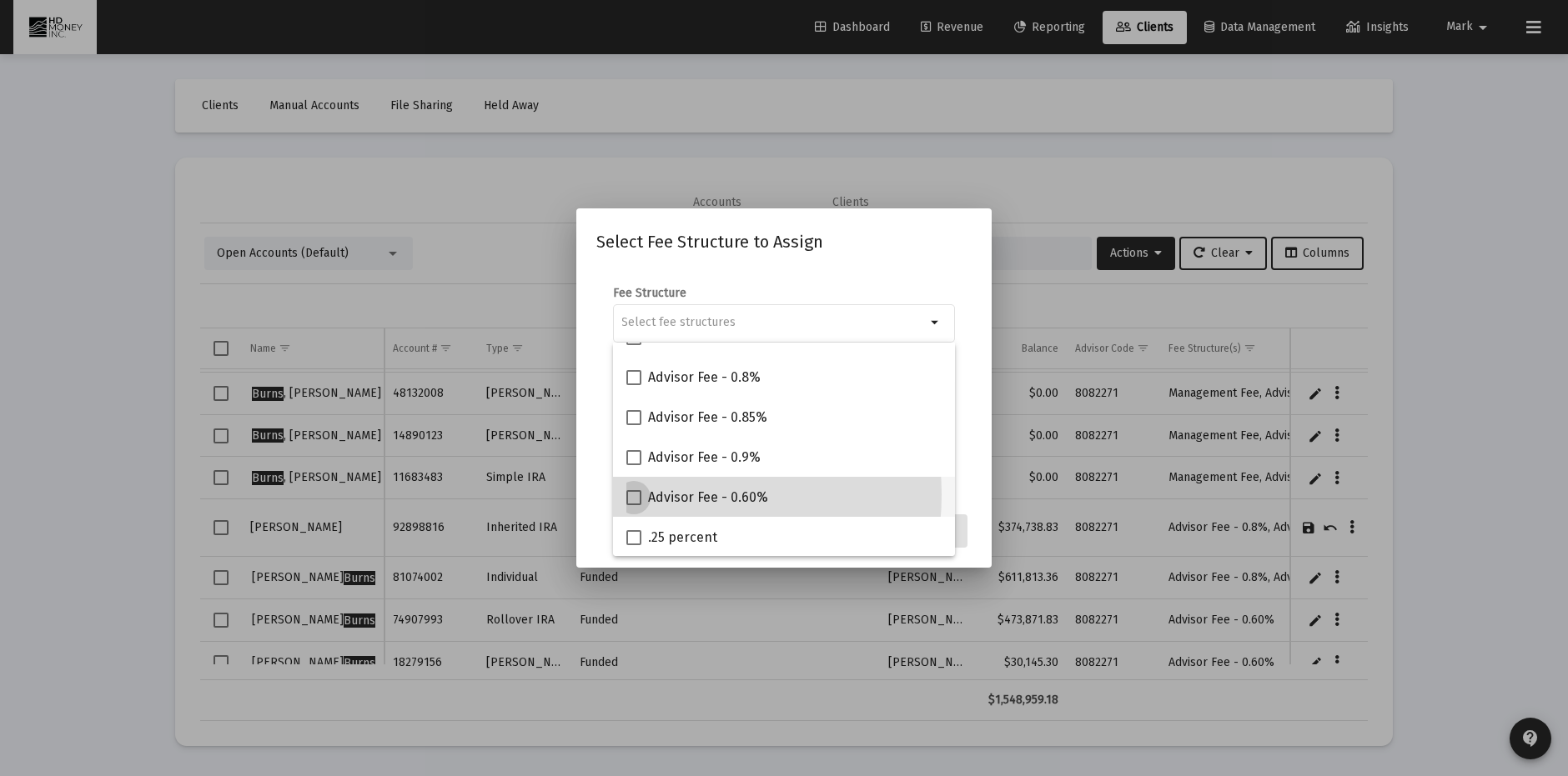
click at [639, 494] on span at bounding box center [634, 497] width 15 height 15
click at [634, 506] on input "Advisor Fee - 0.60%" at bounding box center [633, 506] width 1 height 1
checkbox input "true"
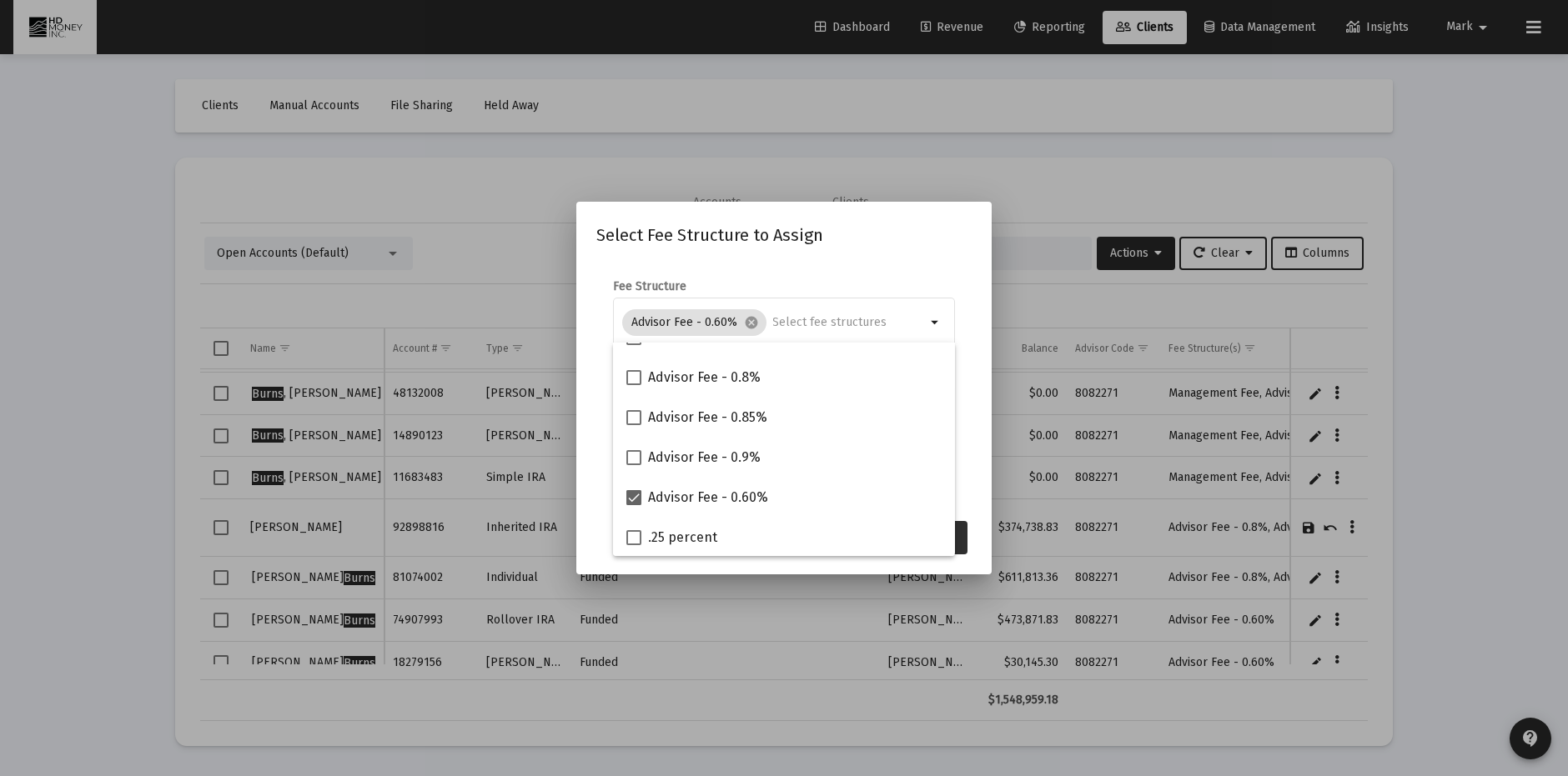
click at [964, 532] on button "Assign" at bounding box center [937, 538] width 61 height 33
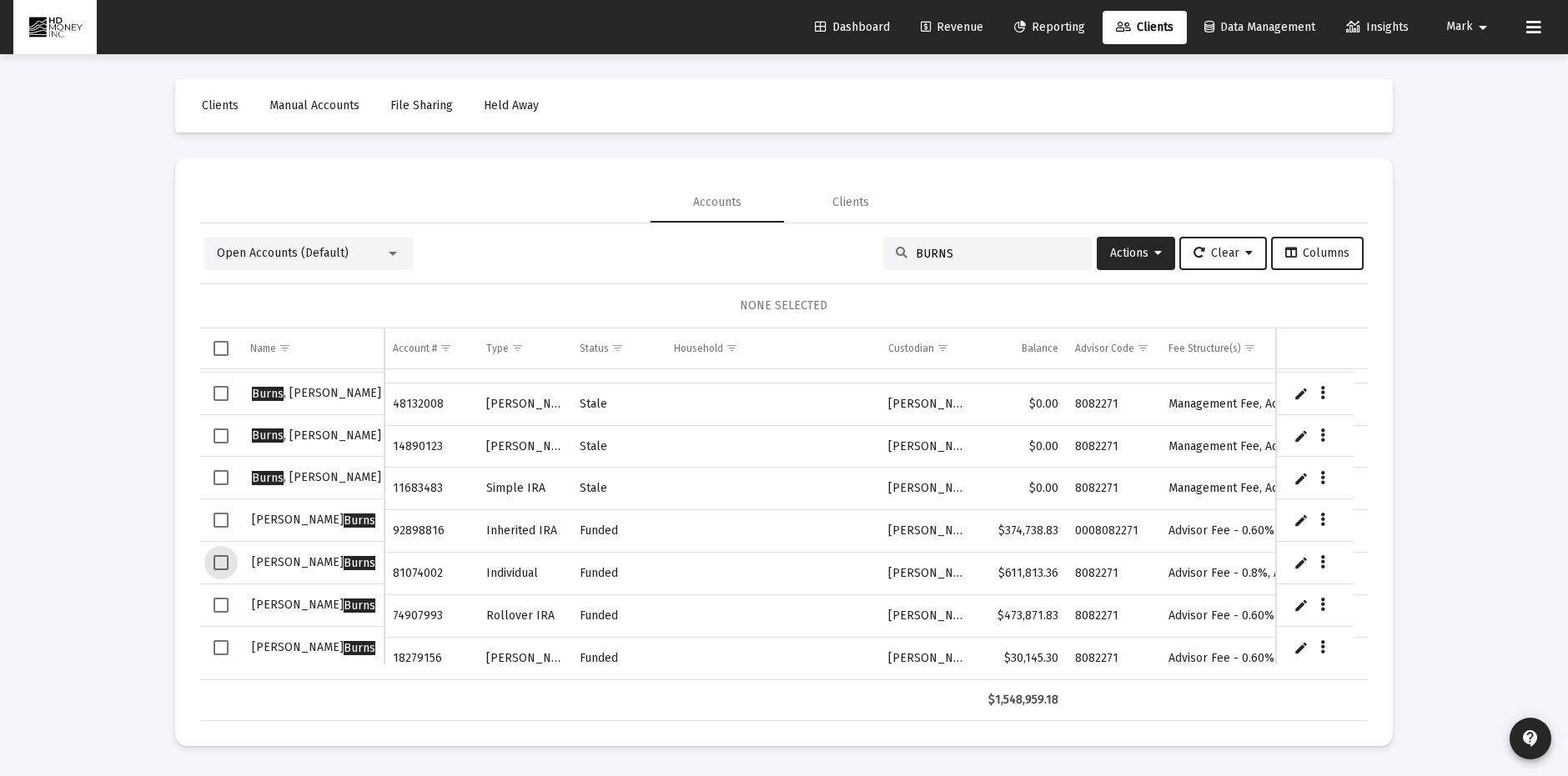
click at [224, 559] on span "Select row" at bounding box center [220, 562] width 15 height 15
click at [1323, 554] on icon "Data grid" at bounding box center [1323, 563] width 5 height 20
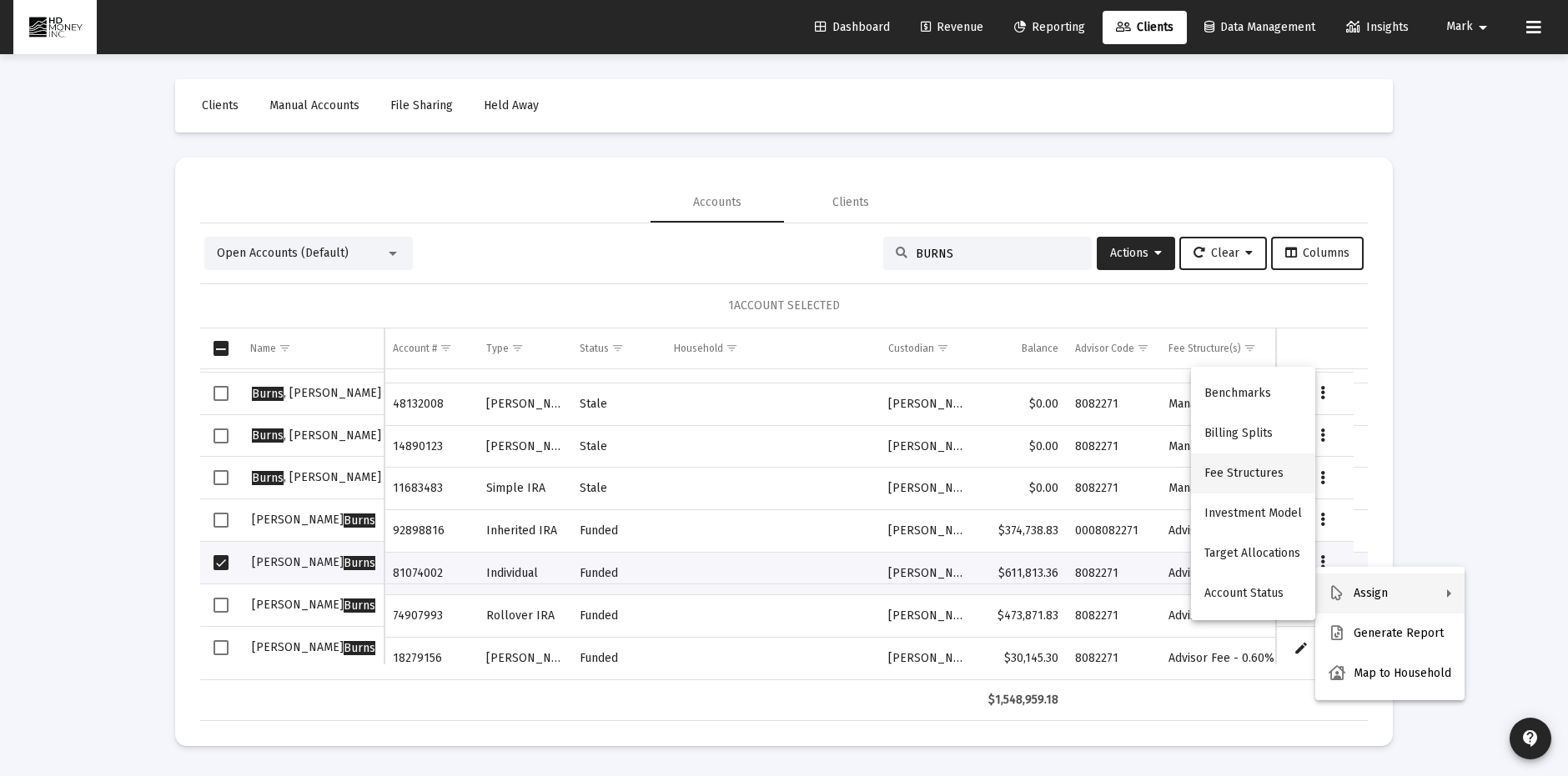
click at [1253, 472] on button "Fee Structures" at bounding box center [1253, 473] width 125 height 40
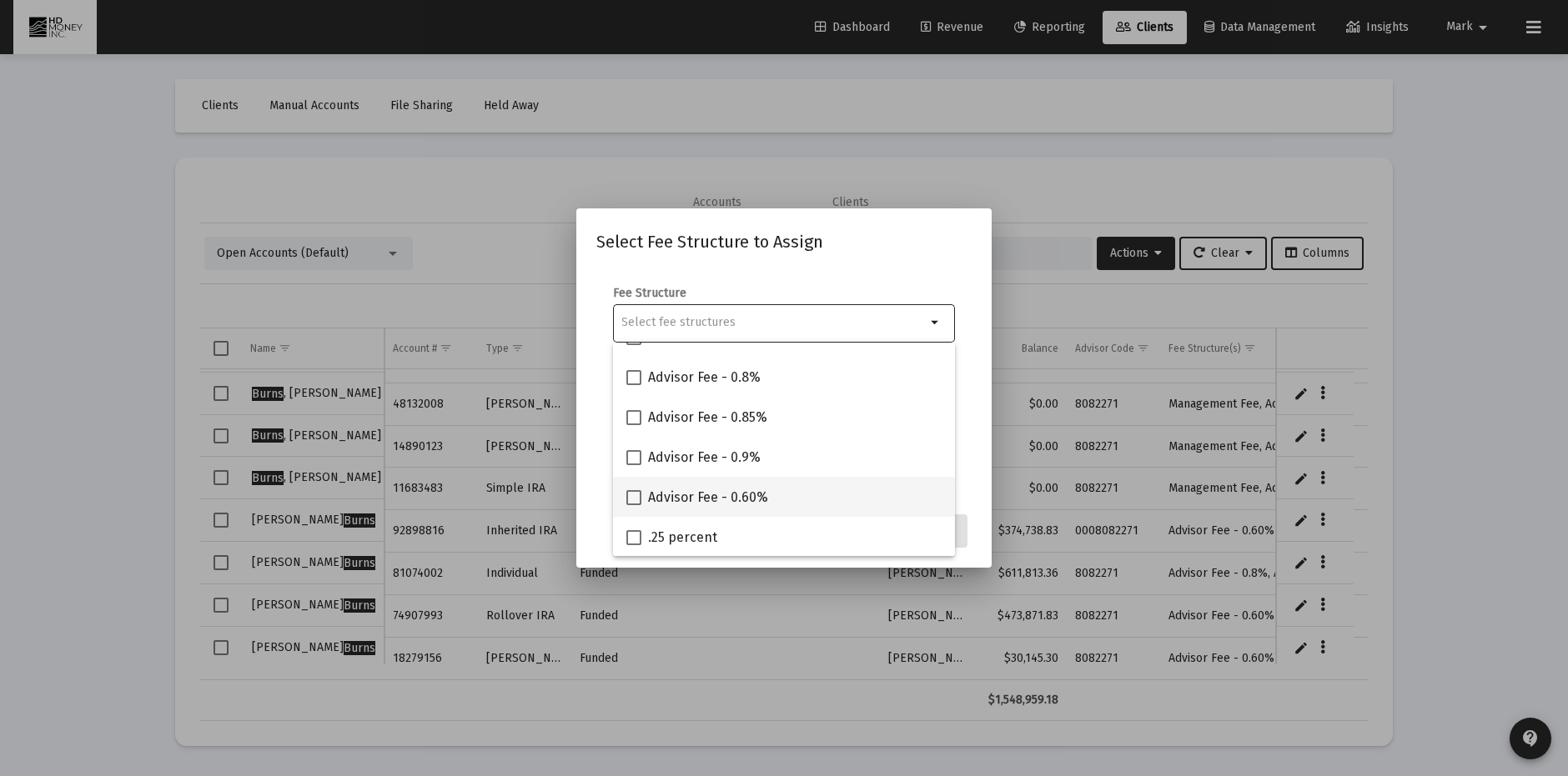
click at [634, 501] on span at bounding box center [634, 497] width 15 height 15
click at [634, 506] on input "Advisor Fee - 0.60%" at bounding box center [633, 506] width 1 height 1
checkbox input "true"
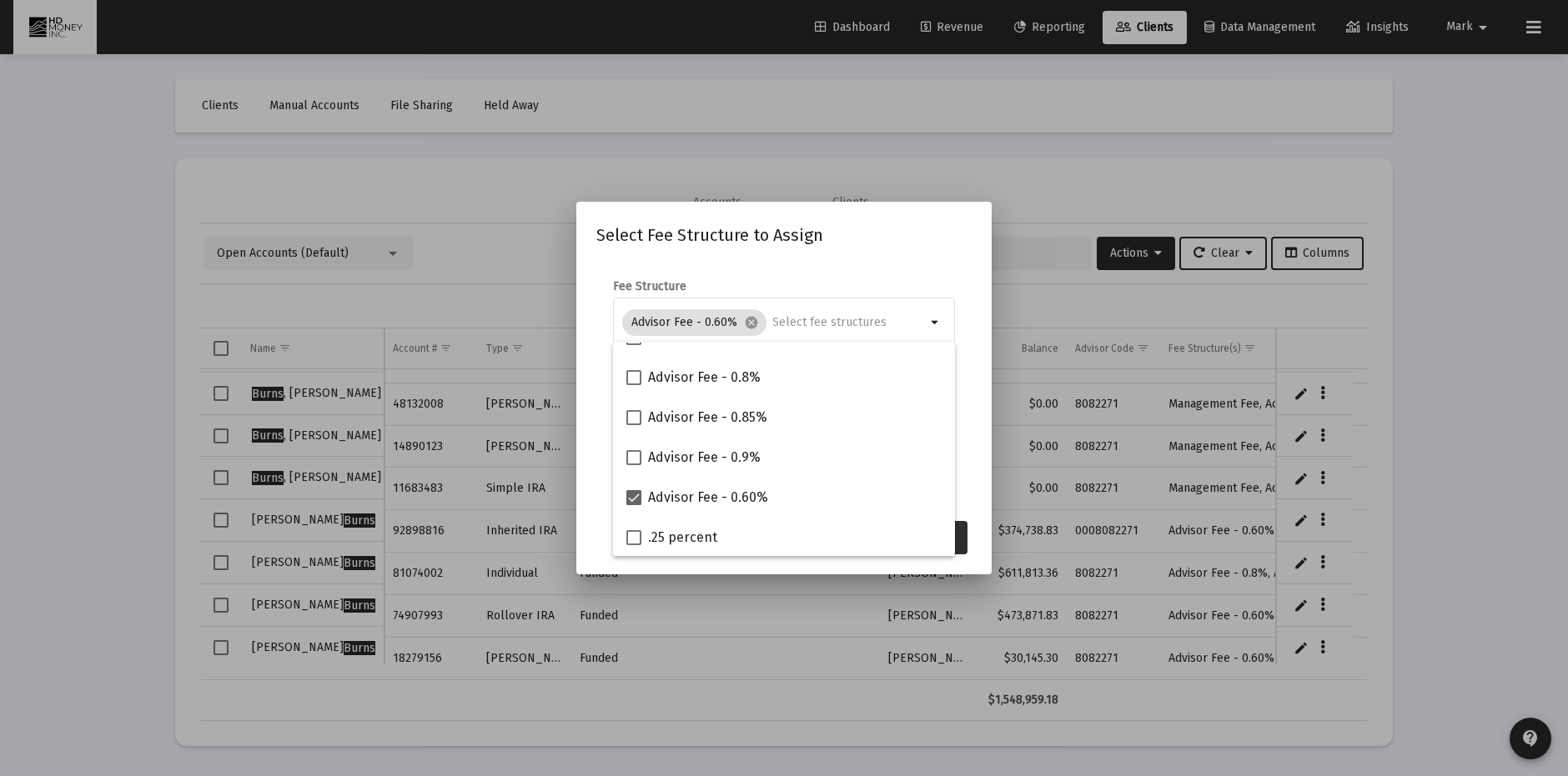
click at [963, 537] on button "Assign" at bounding box center [937, 538] width 61 height 33
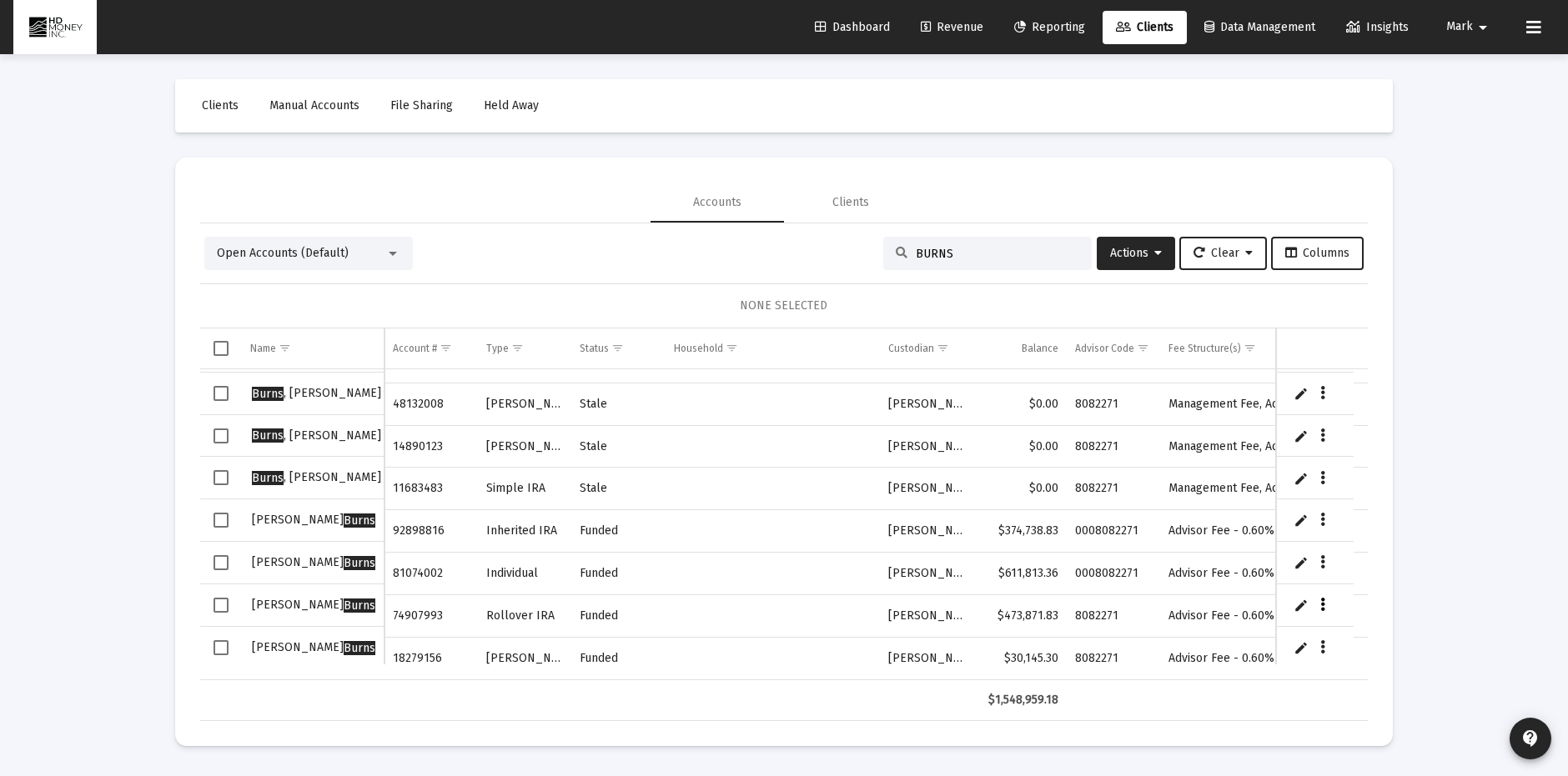
click at [1327, 599] on button "Data grid" at bounding box center [1323, 605] width 15 height 15
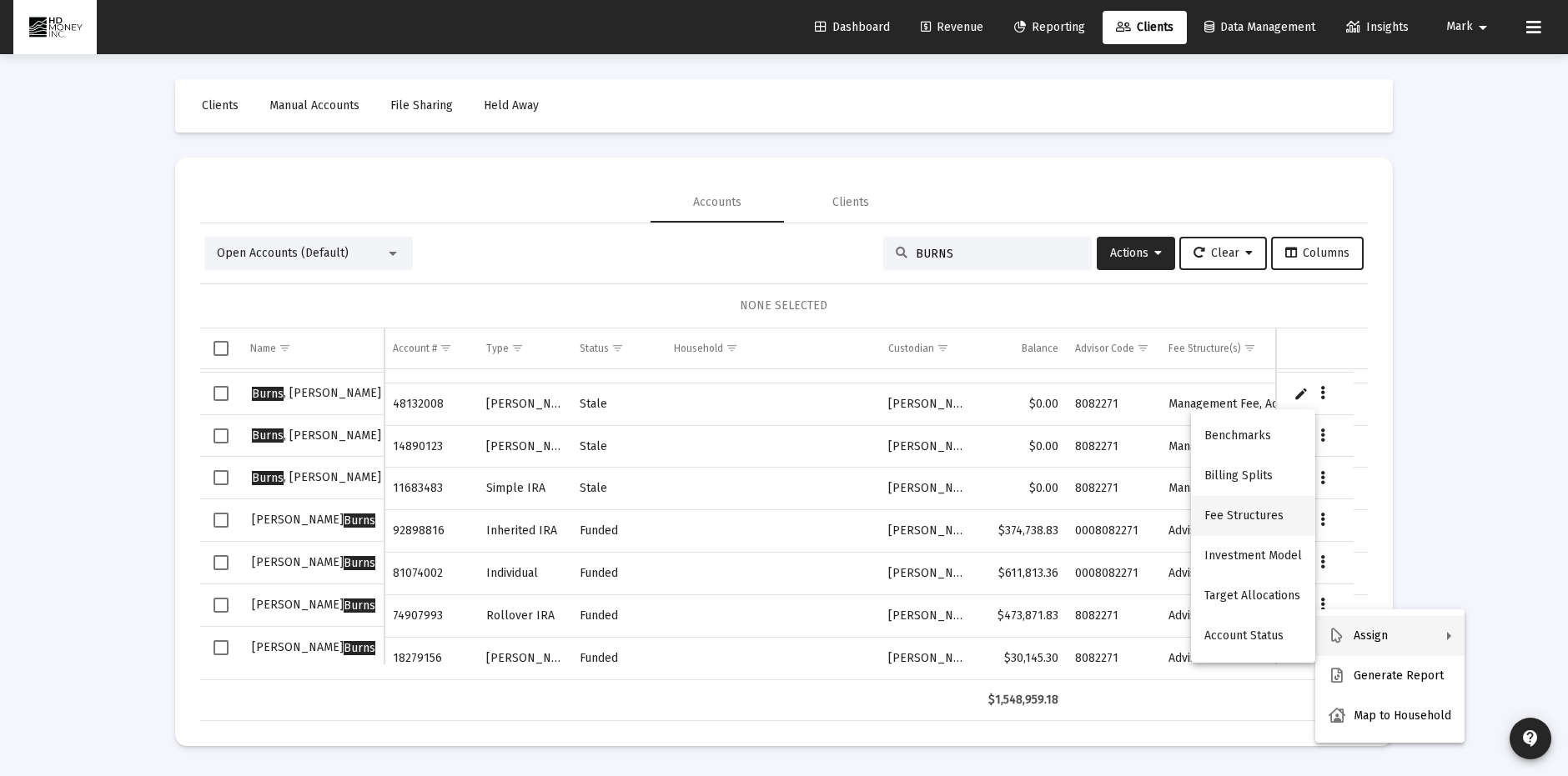
click at [1258, 511] on button "Fee Structures" at bounding box center [1253, 516] width 125 height 40
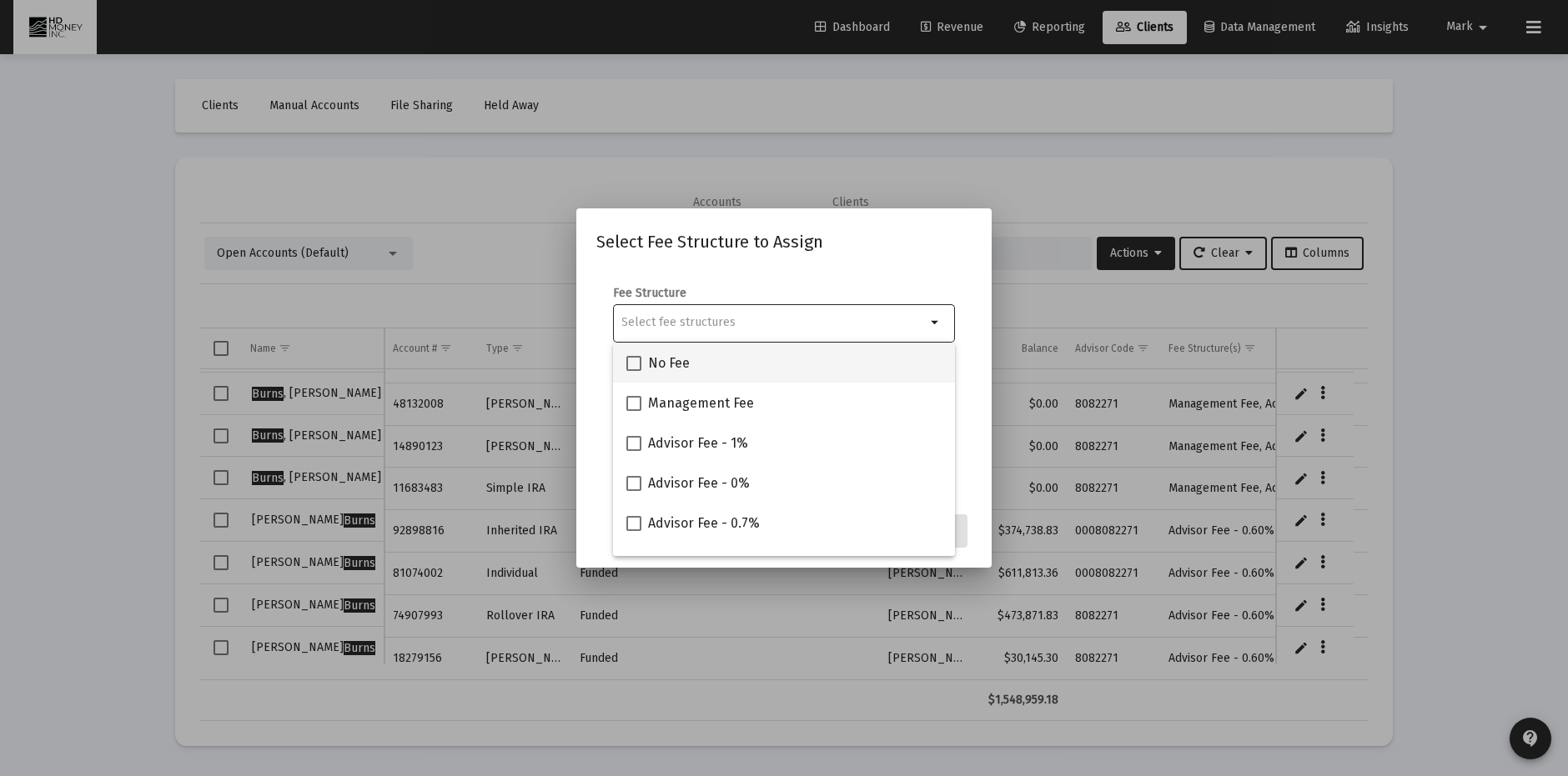
click at [799, 367] on div "No Fee" at bounding box center [784, 362] width 315 height 40
checkbox input "true"
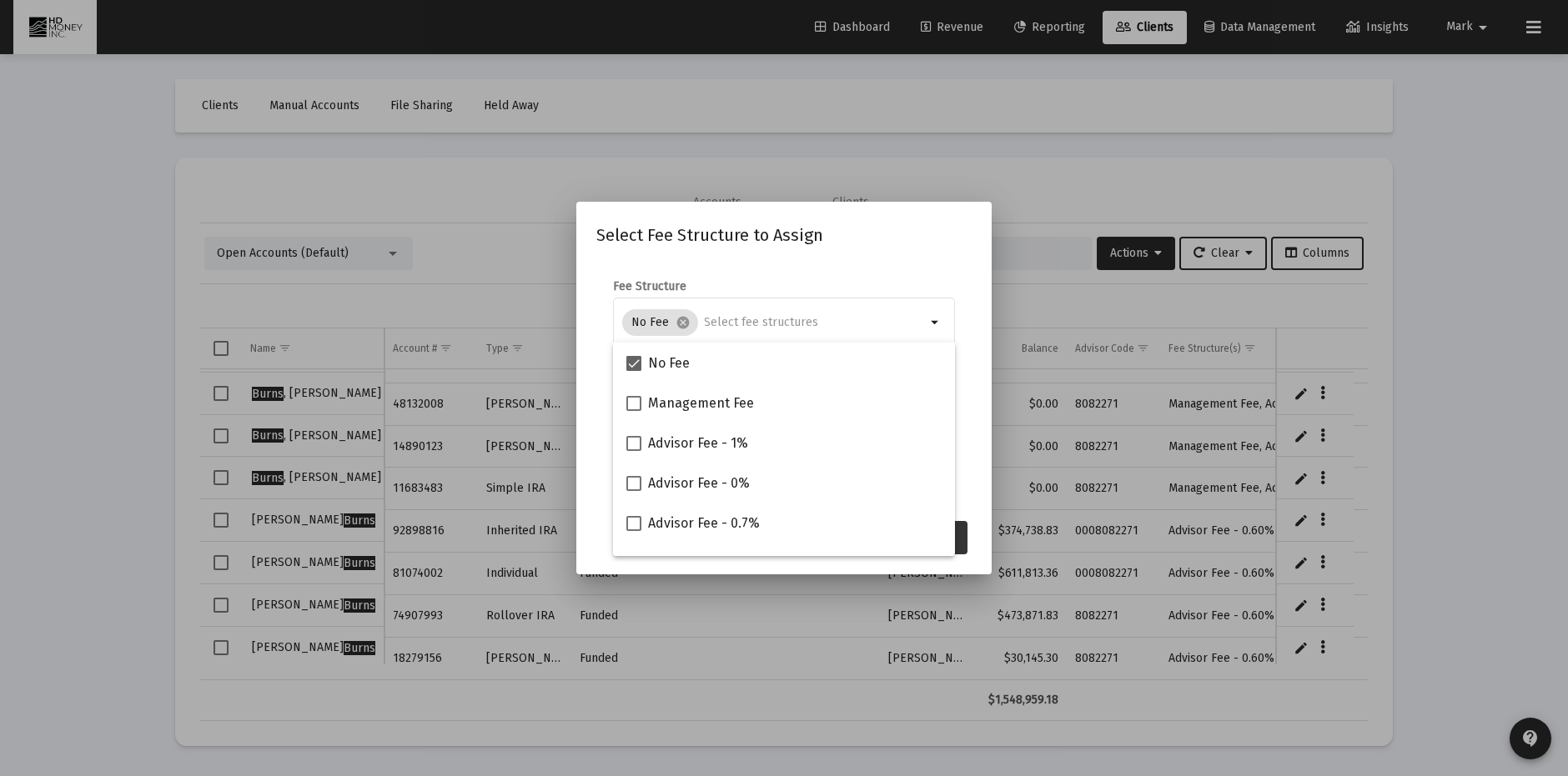
click at [960, 537] on button "Assign" at bounding box center [937, 538] width 61 height 33
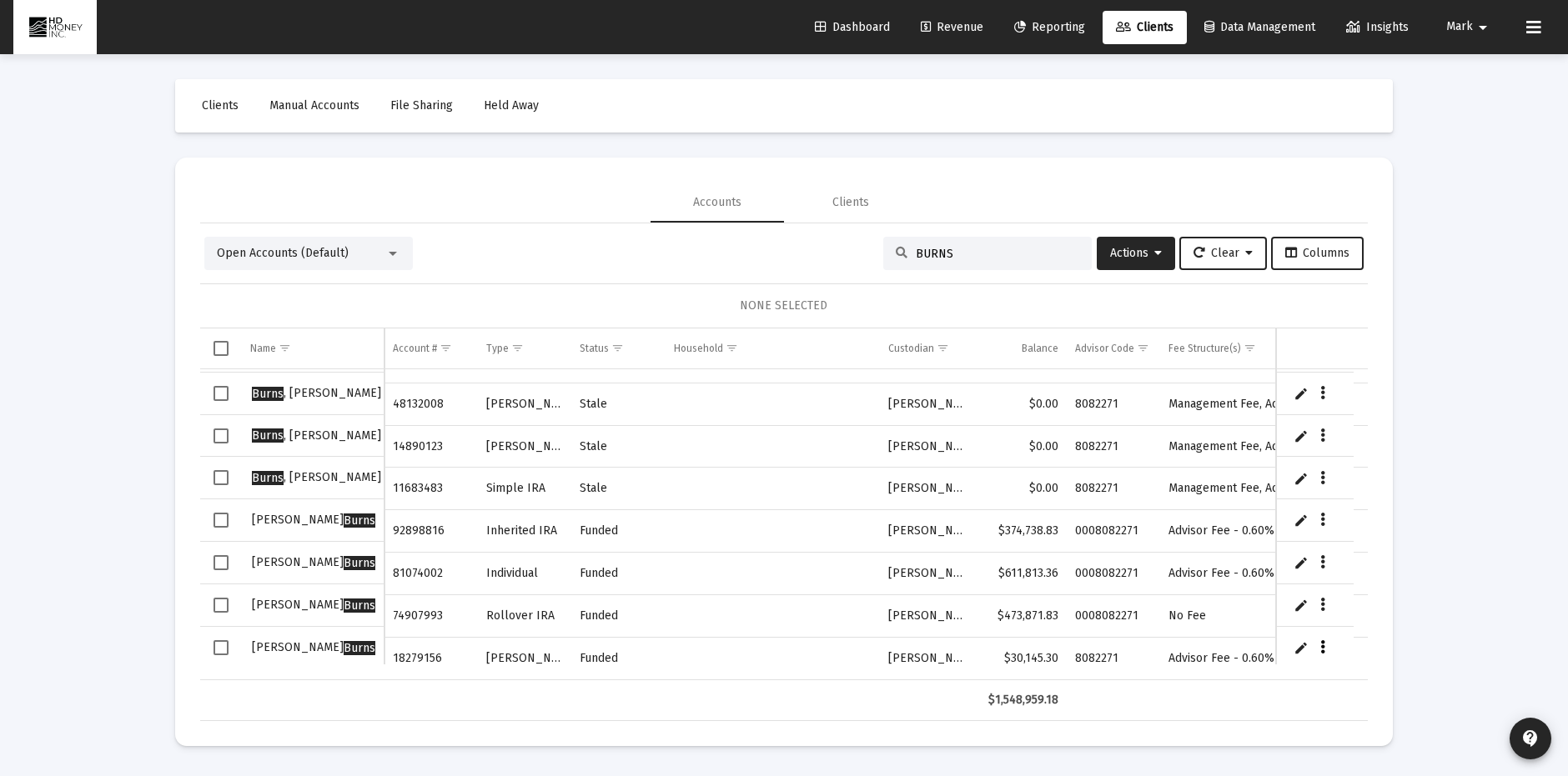
click at [1323, 642] on icon "Data grid" at bounding box center [1323, 648] width 5 height 20
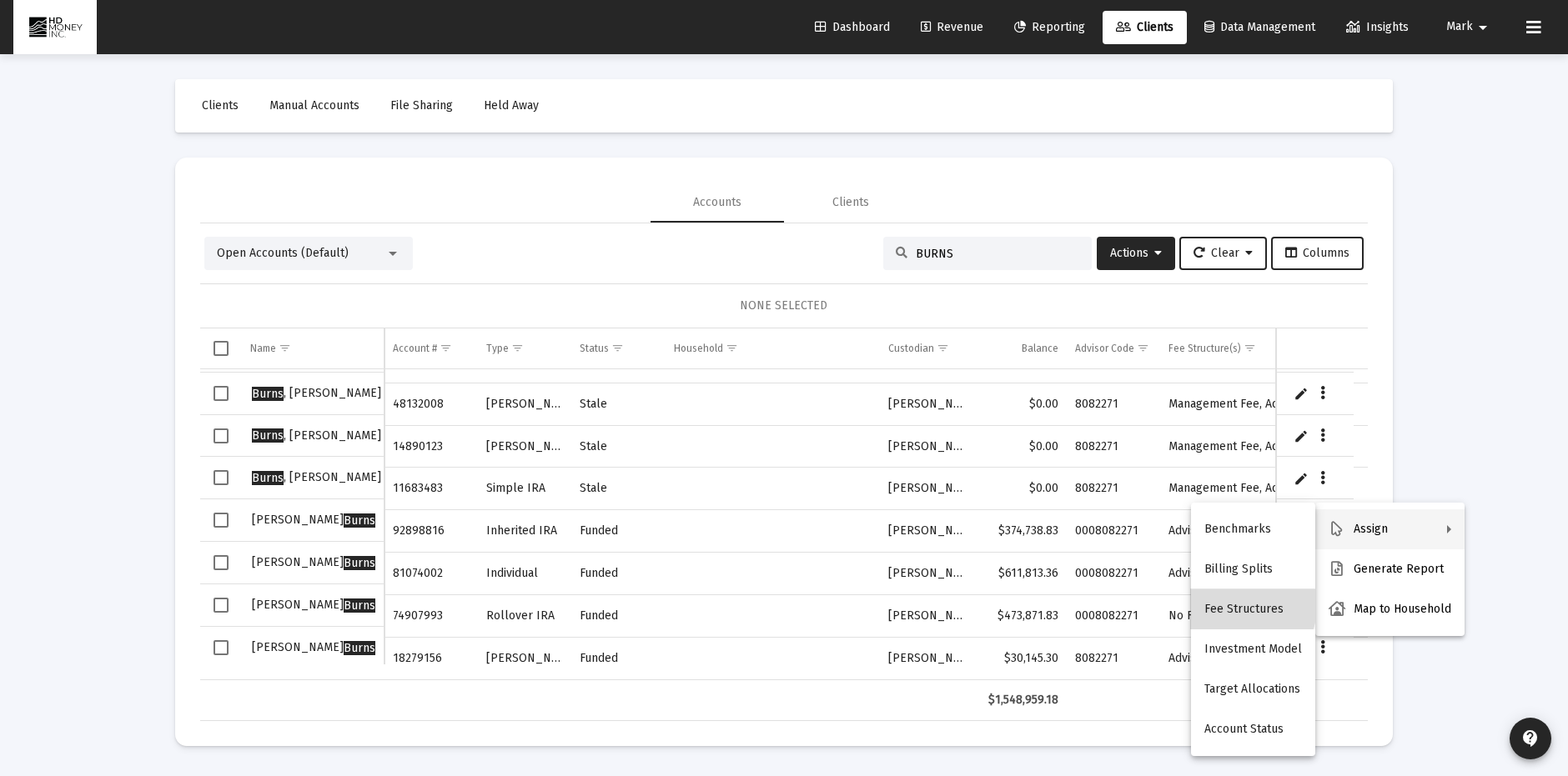
click at [1238, 603] on button "Fee Structures" at bounding box center [1253, 609] width 125 height 40
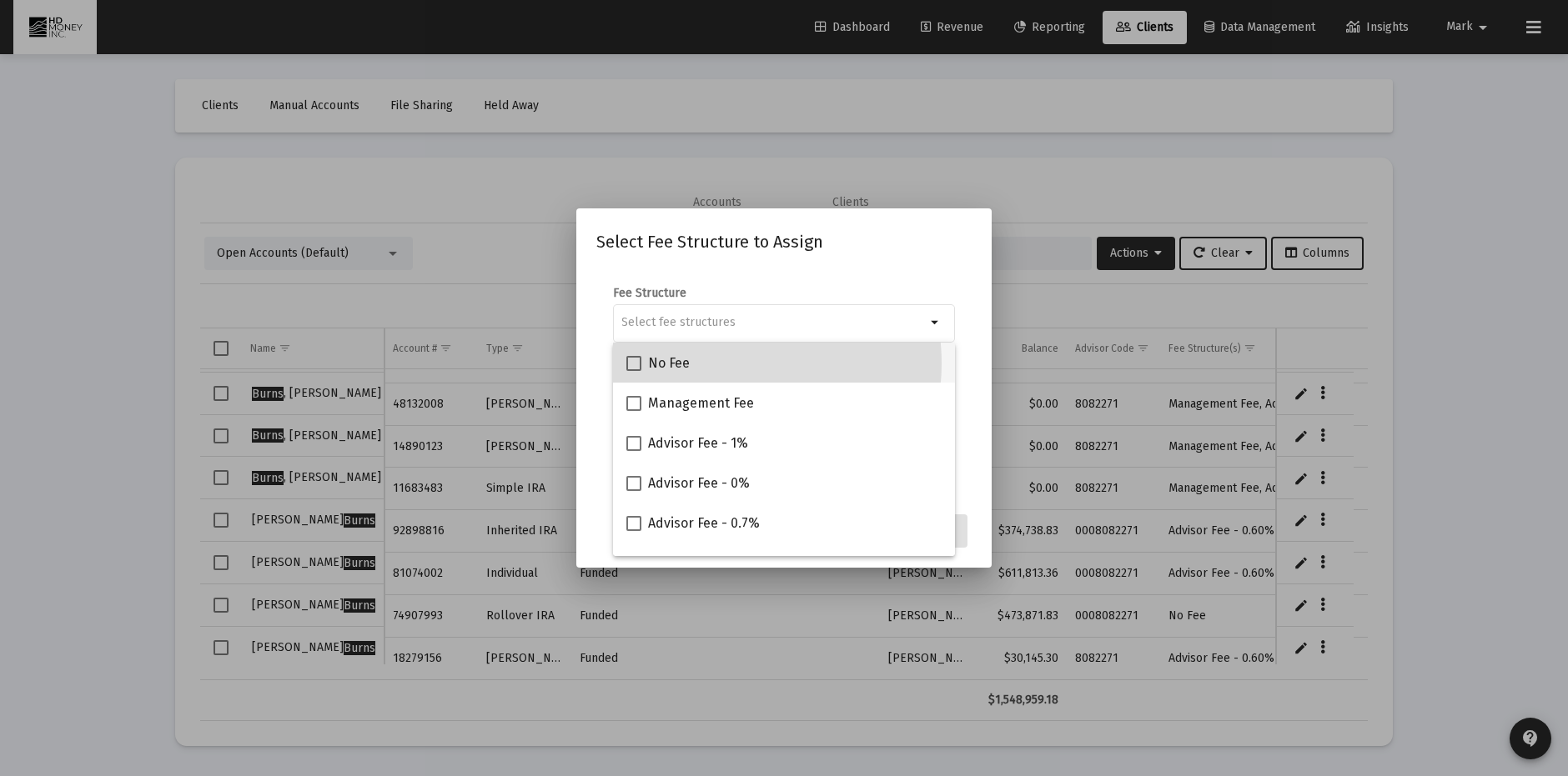
click at [716, 363] on div "No Fee" at bounding box center [784, 362] width 315 height 40
checkbox input "true"
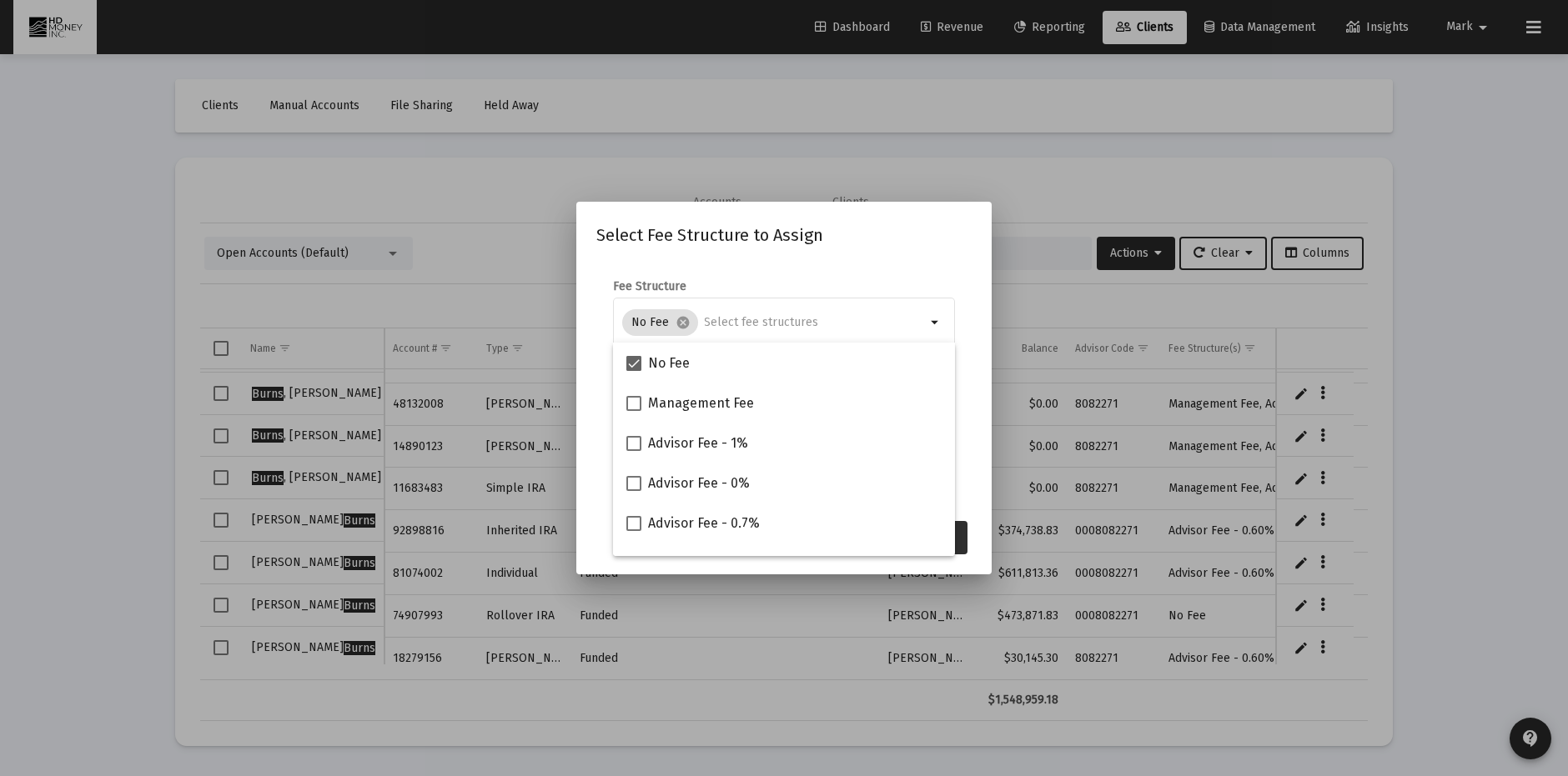
click at [963, 540] on button "Assign" at bounding box center [937, 538] width 61 height 33
